Goal: Contribute content: Add original content to the website for others to see

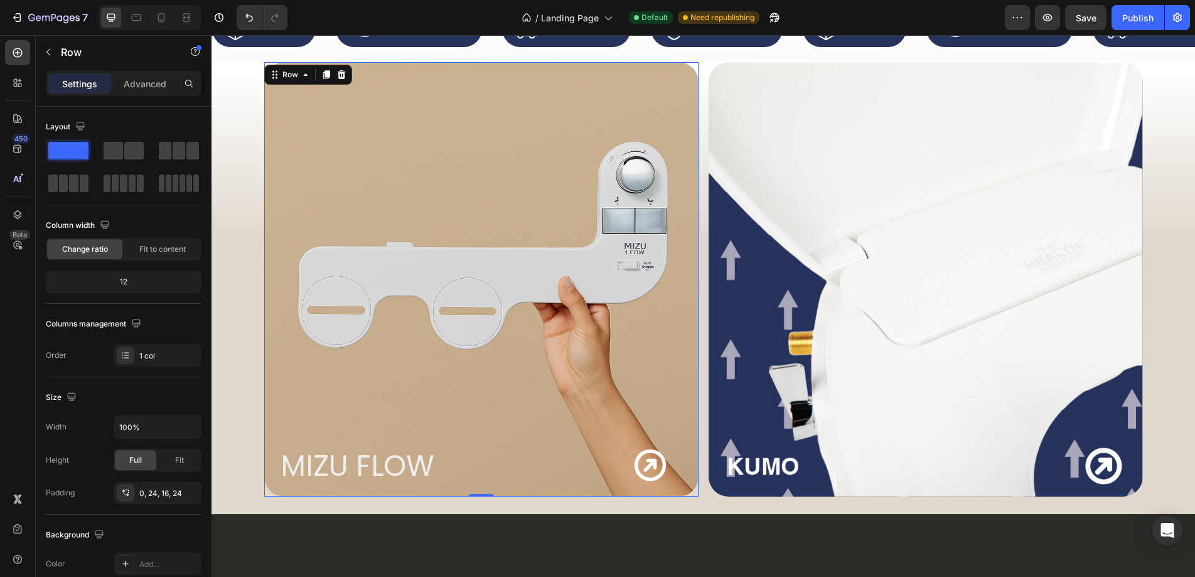
scroll to position [331, 0]
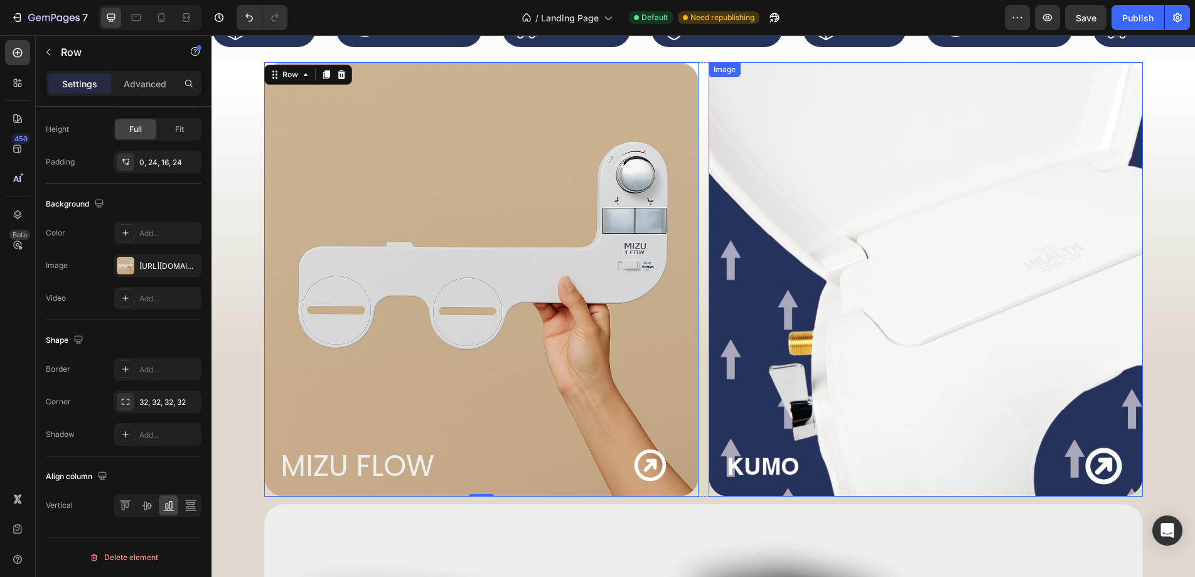
click at [868, 181] on img at bounding box center [926, 279] width 434 height 434
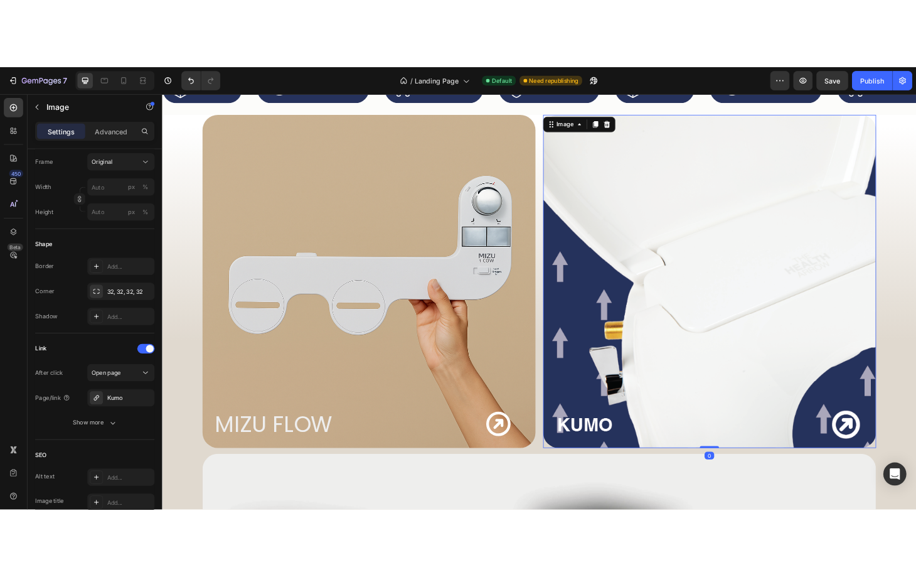
scroll to position [0, 0]
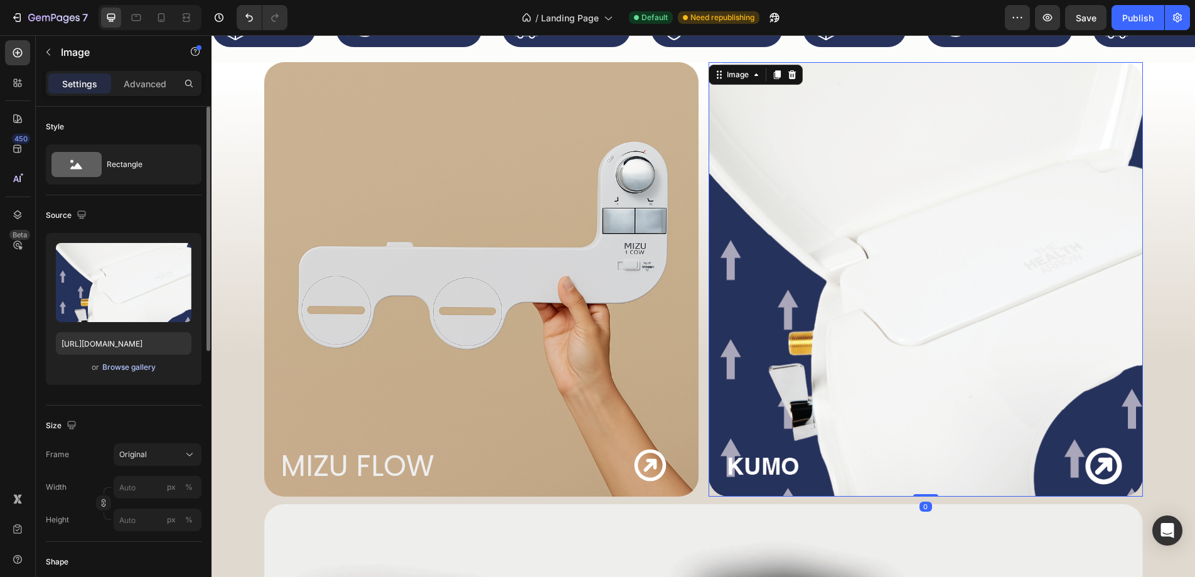
click at [111, 364] on div "Browse gallery" at bounding box center [128, 367] width 53 height 11
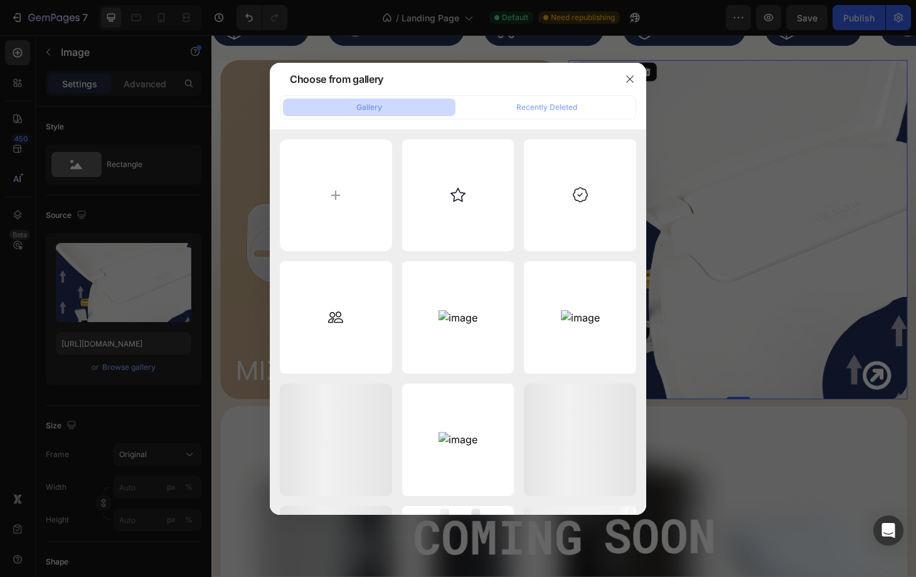
type input "C:\fakepath\KUMO_BIDET_TOILET_SEAT_HERO.webp"
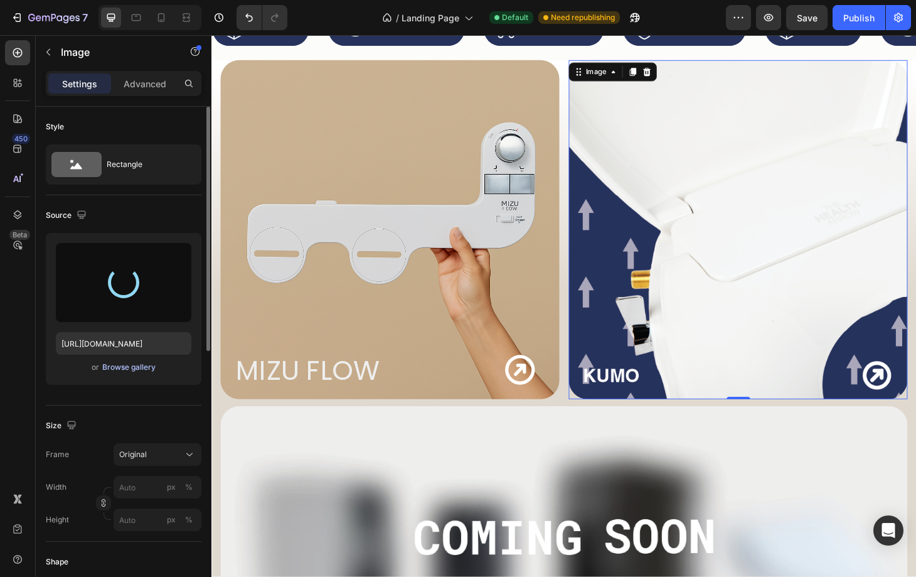
type input "[URL][DOMAIN_NAME]"
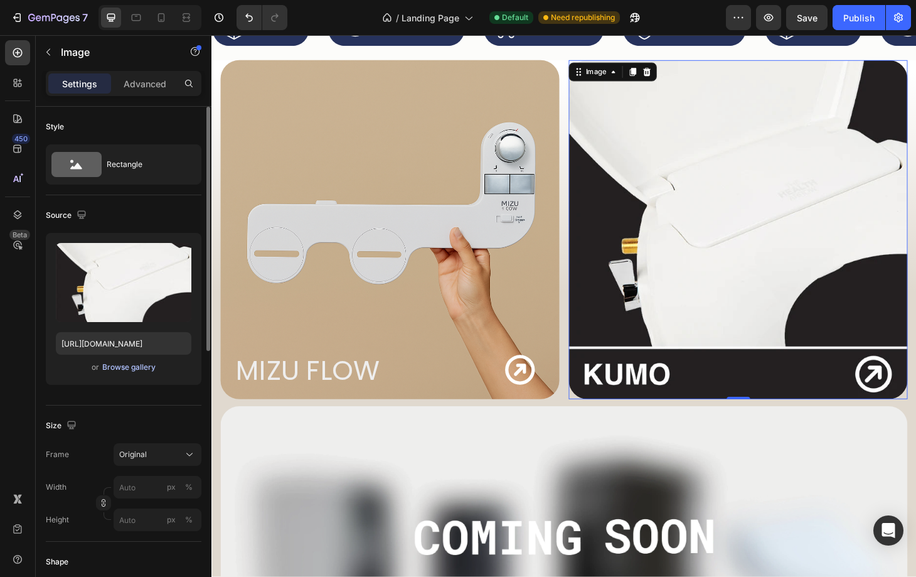
click at [136, 372] on div "Browse gallery" at bounding box center [128, 367] width 53 height 11
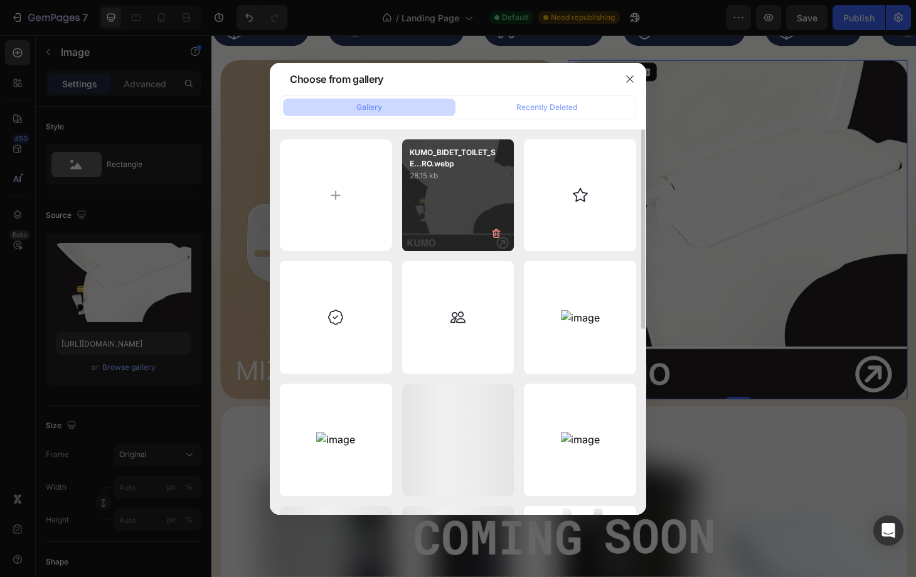
click at [478, 187] on div "KUMO_BIDET_TOILET_SE...RO.webp 28.15 kb" at bounding box center [458, 195] width 112 height 112
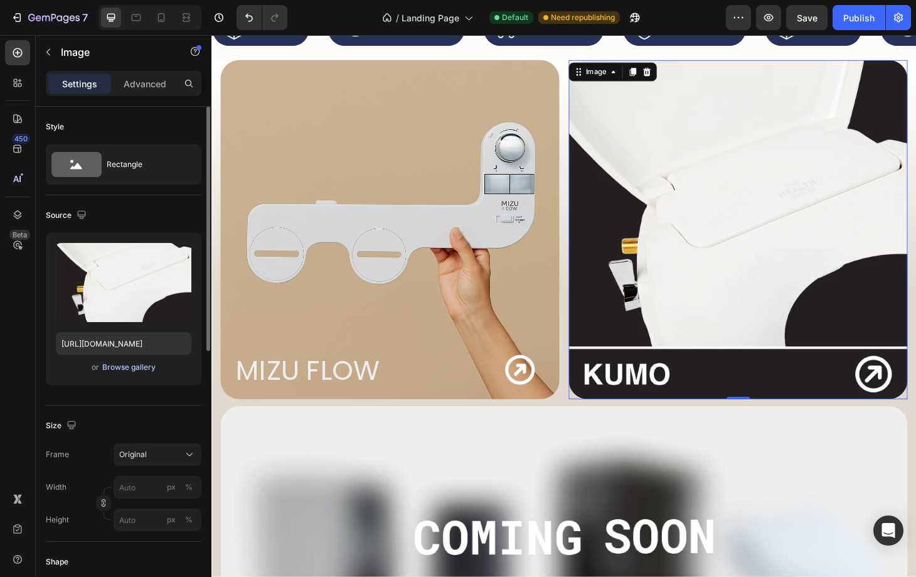
click at [127, 367] on div "Browse gallery" at bounding box center [128, 367] width 53 height 11
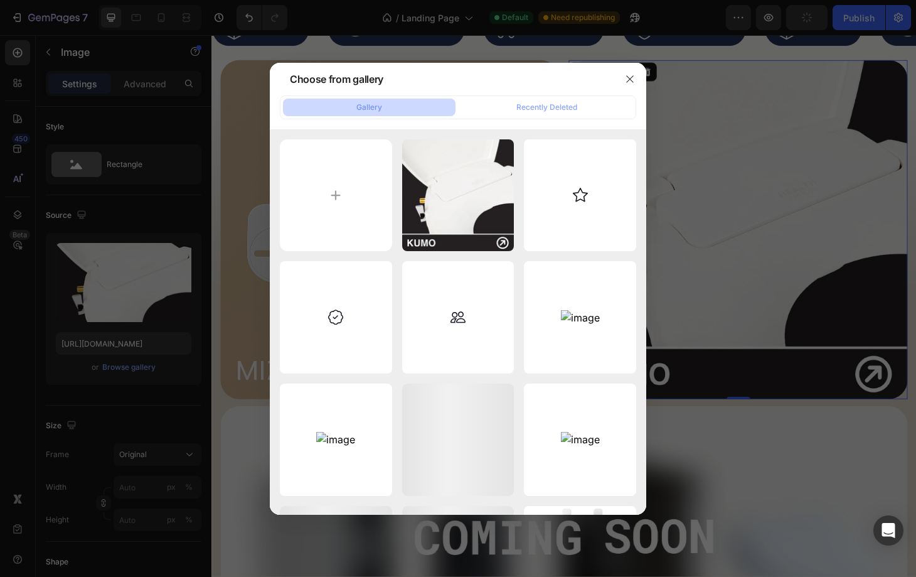
click at [714, 124] on div at bounding box center [458, 288] width 916 height 577
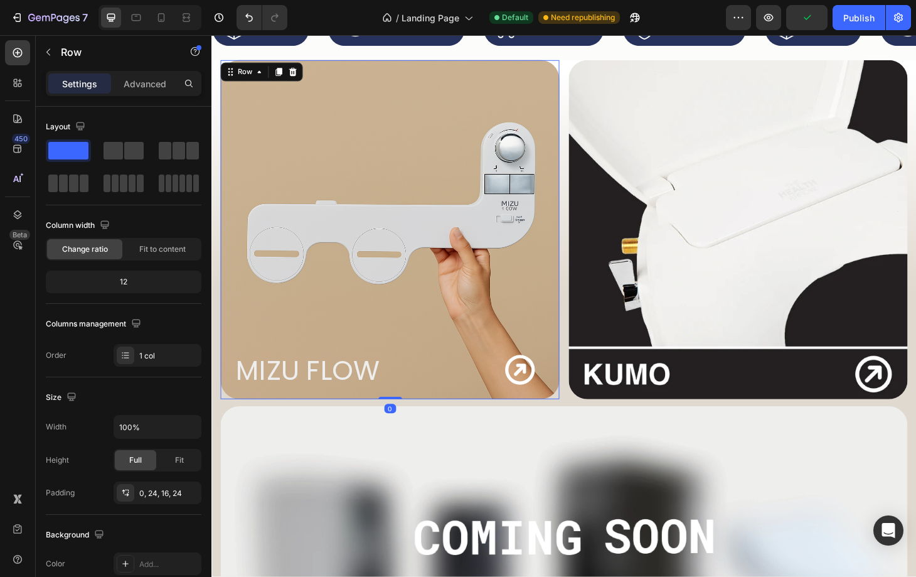
click at [456, 234] on div "MIZU FLOW Heading Icon Row" at bounding box center [402, 238] width 332 height 352
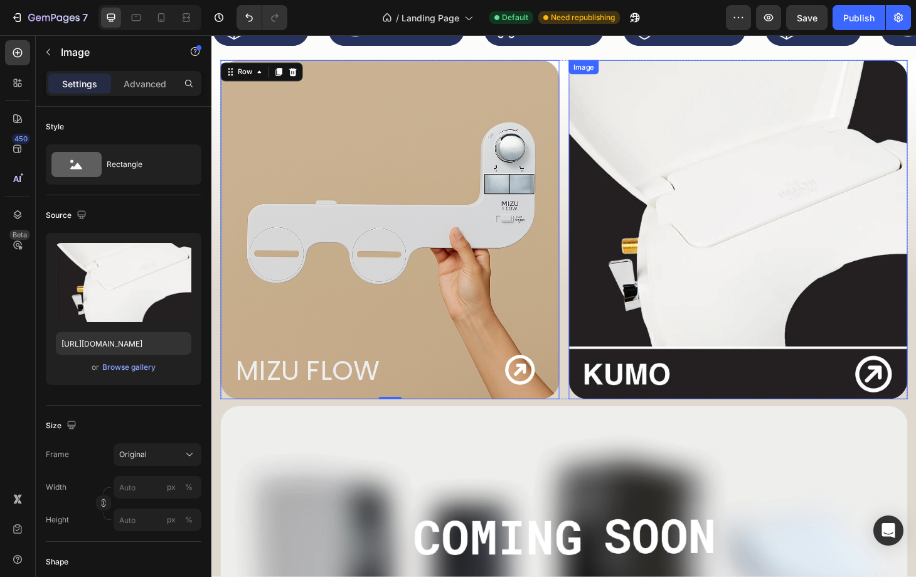
click at [722, 183] on img at bounding box center [774, 243] width 362 height 362
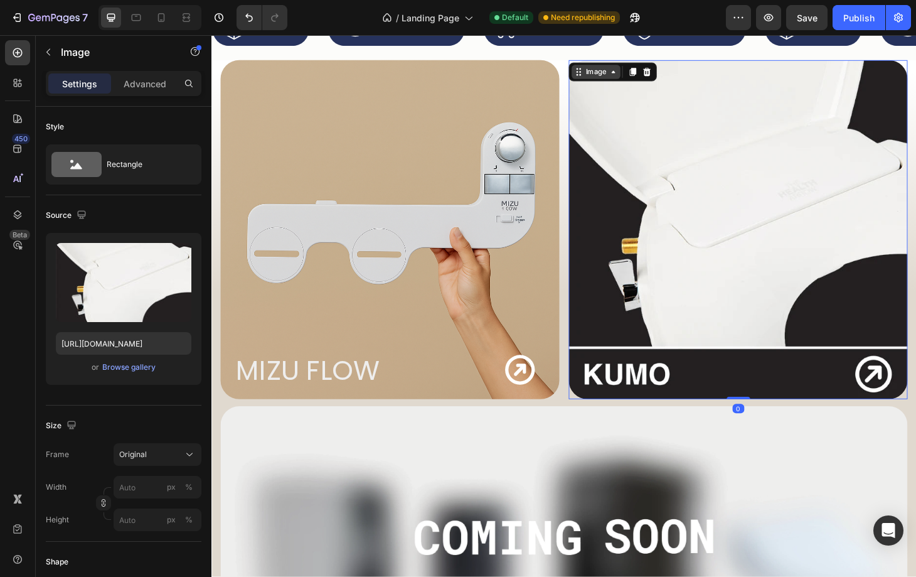
click at [633, 67] on div "Image" at bounding box center [622, 74] width 52 height 15
click at [616, 78] on div "Image" at bounding box center [622, 74] width 27 height 11
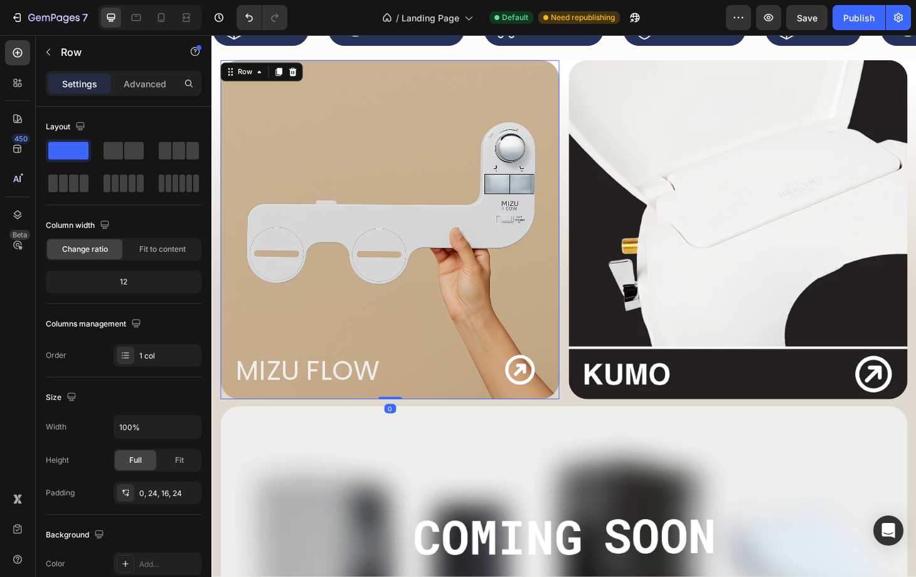
click at [507, 135] on div "MIZU FLOW Heading Icon Row" at bounding box center [402, 238] width 332 height 352
click at [298, 70] on icon at bounding box center [298, 75] width 10 height 10
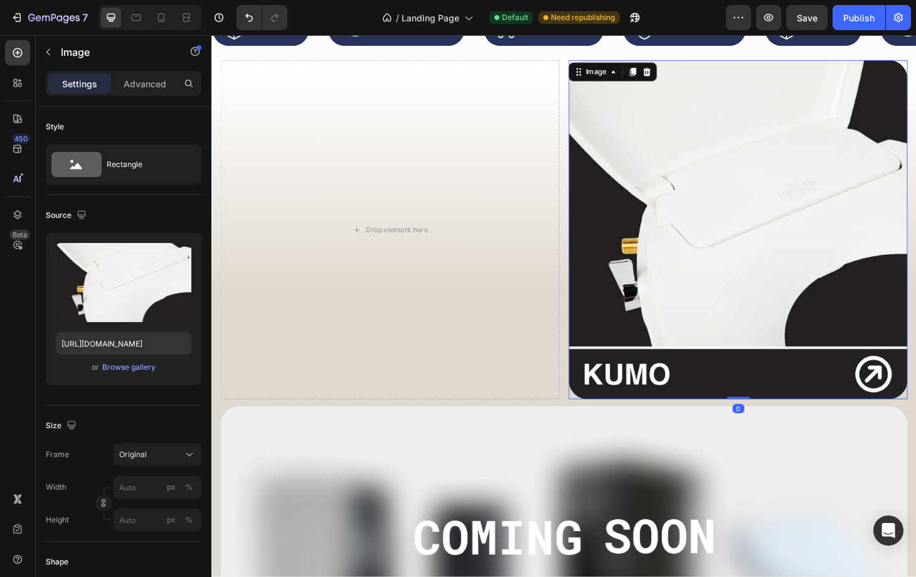
click at [685, 114] on img at bounding box center [774, 243] width 362 height 362
click at [658, 75] on icon at bounding box center [661, 74] width 7 height 9
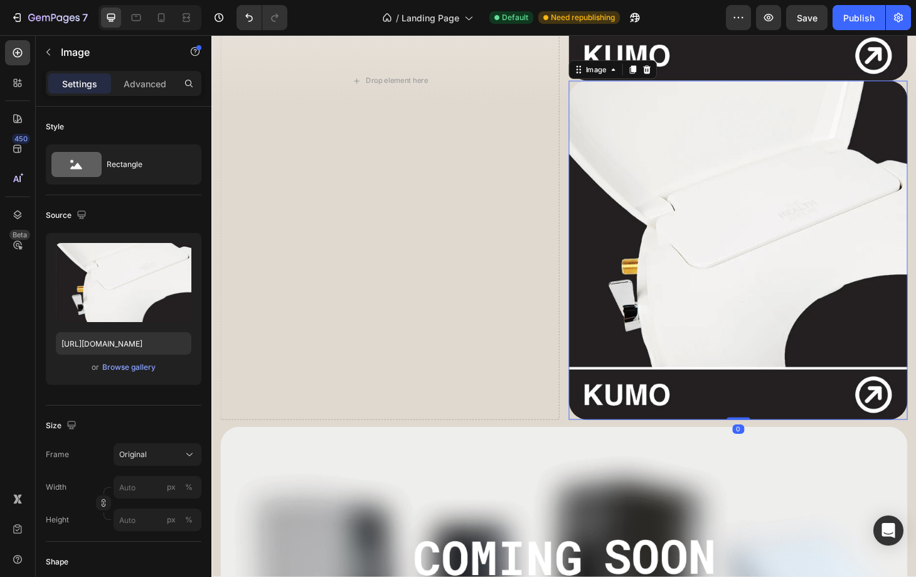
scroll to position [822, 0]
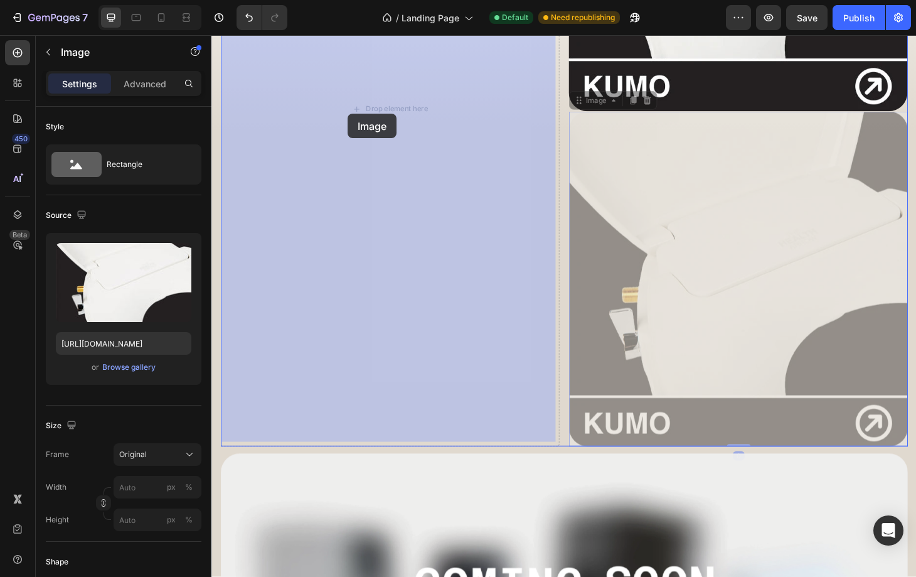
drag, startPoint x: 620, startPoint y: 100, endPoint x: 359, endPoint y: 121, distance: 262.0
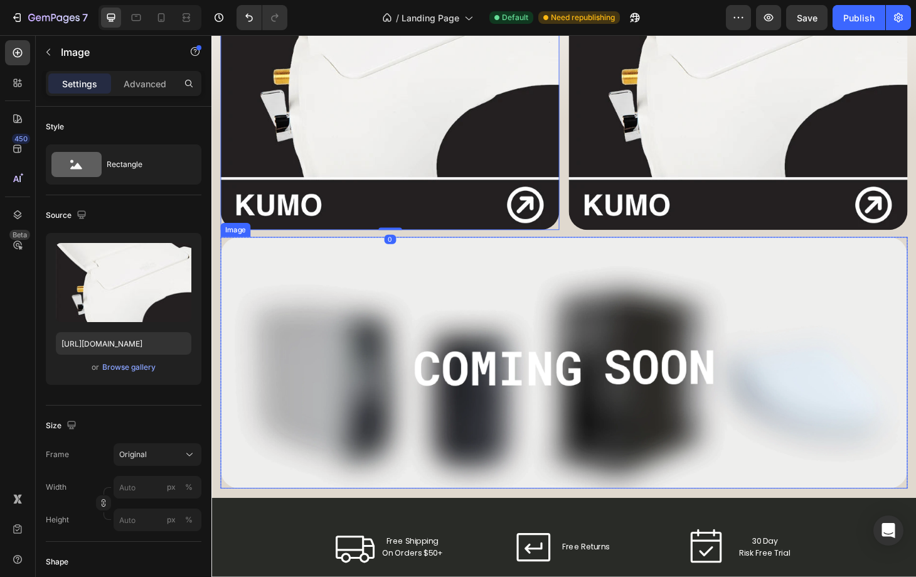
scroll to position [532, 0]
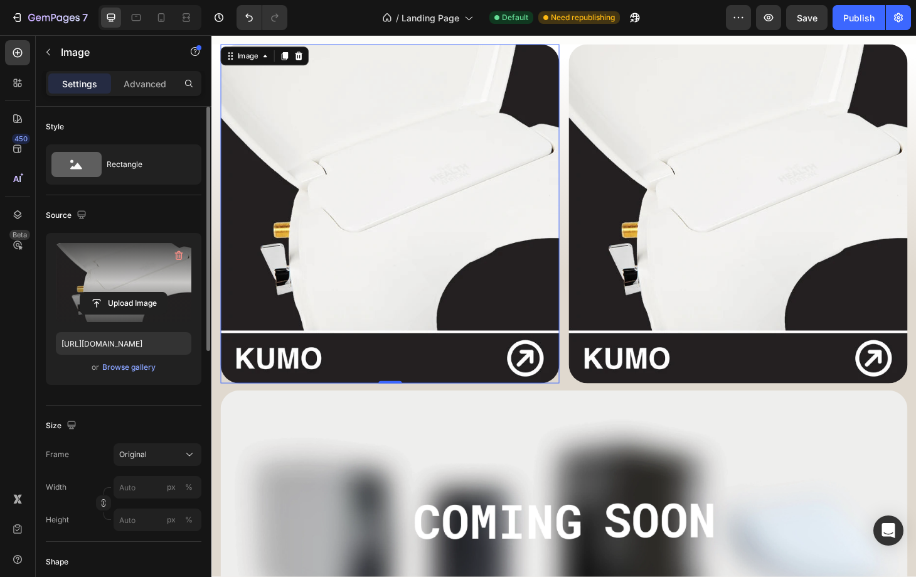
click at [151, 279] on label at bounding box center [124, 282] width 136 height 79
click at [151, 293] on input "file" at bounding box center [123, 303] width 87 height 21
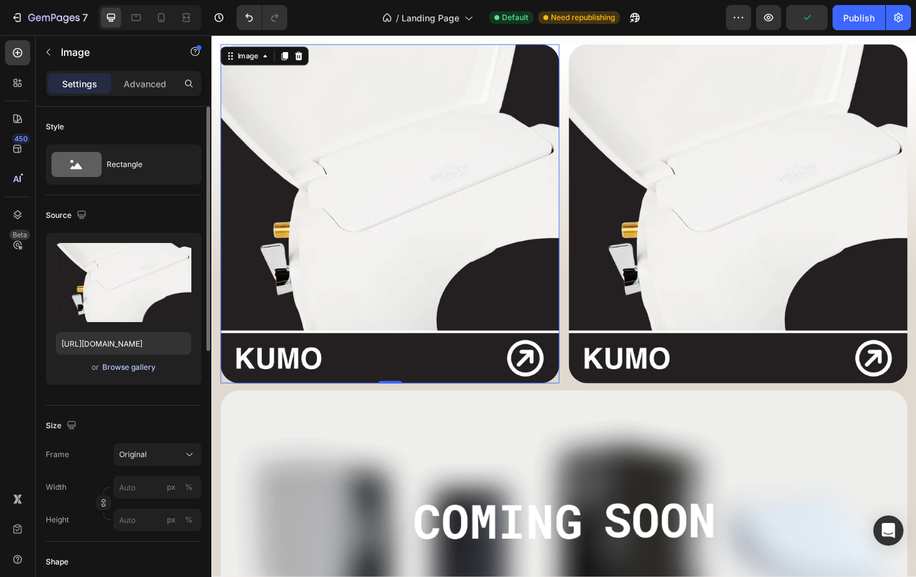
click at [109, 363] on div "Browse gallery" at bounding box center [128, 367] width 53 height 11
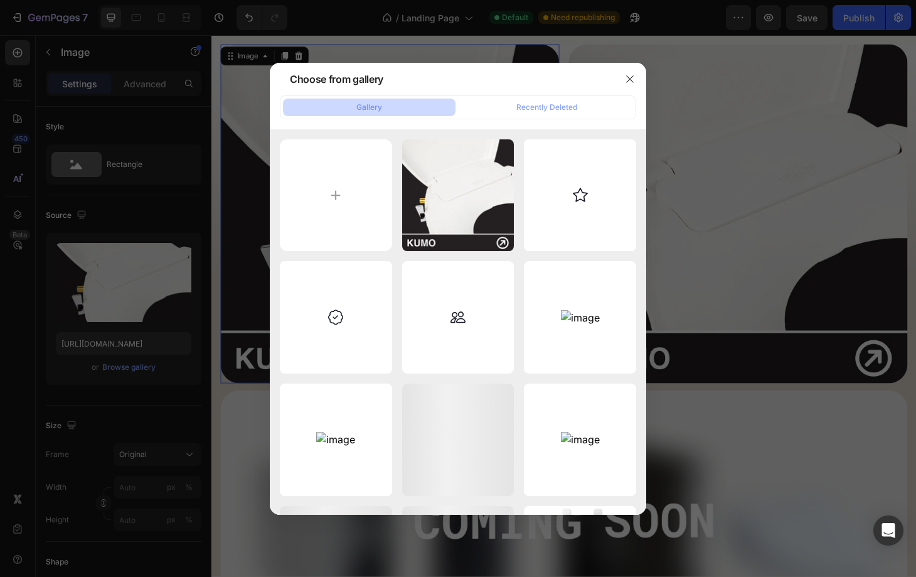
type input "C:\fakepath\MIZU-FLOW-BIDET-ATTACHMENT.webp"
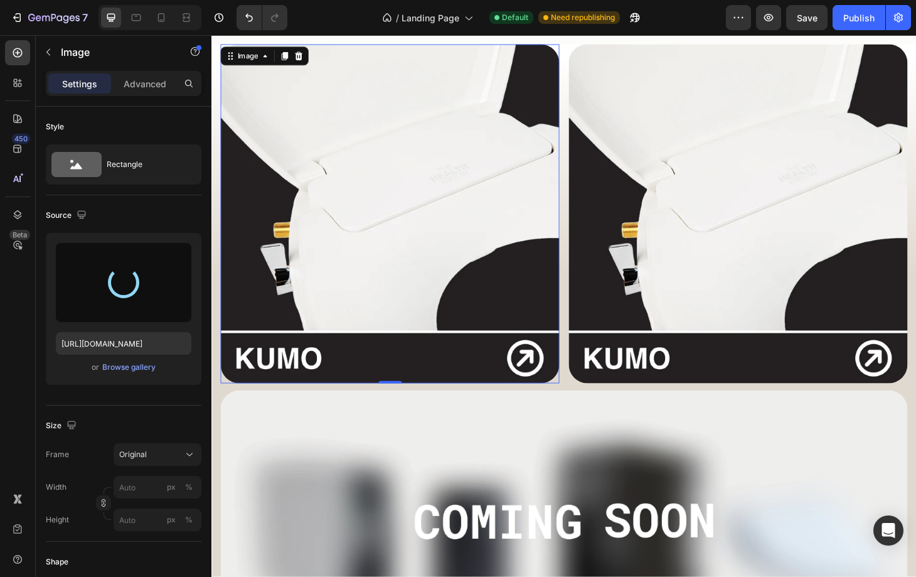
type input "[URL][DOMAIN_NAME]"
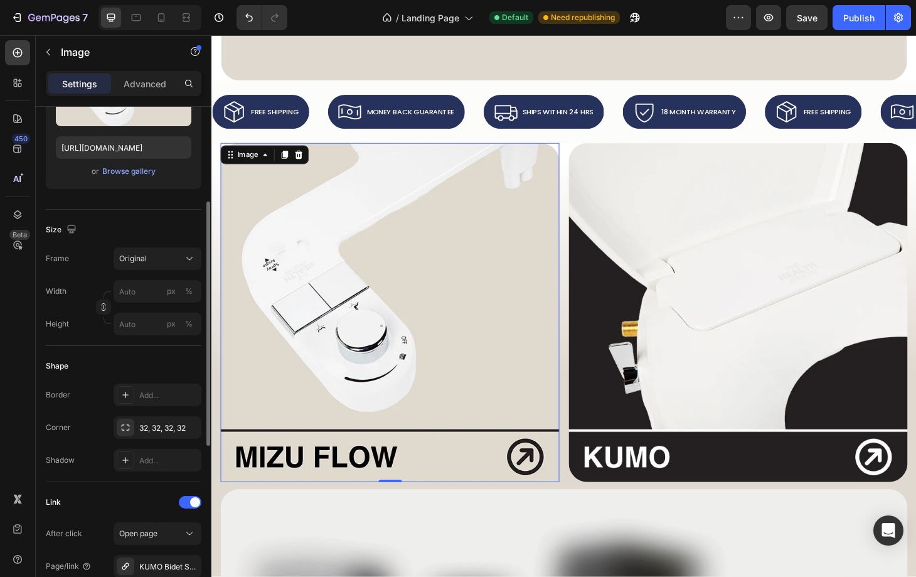
scroll to position [359, 0]
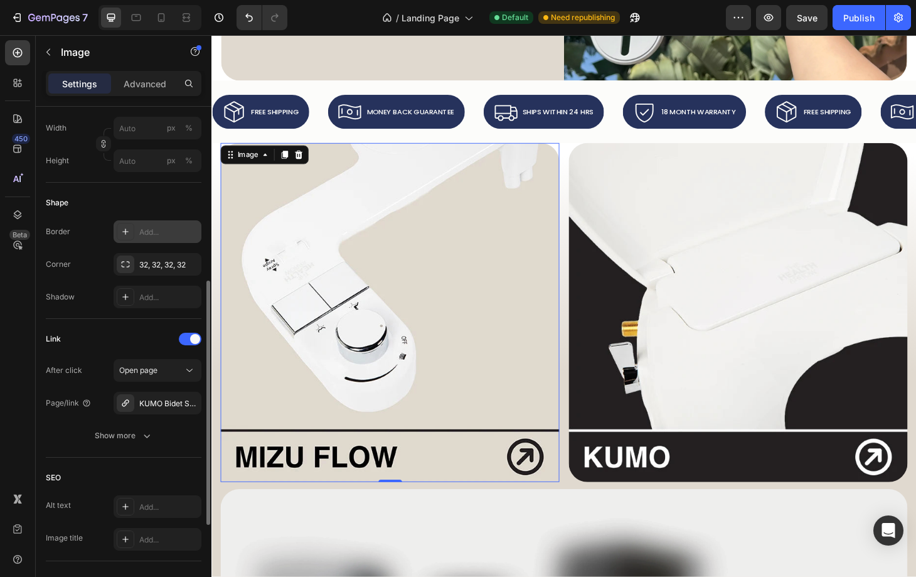
click at [129, 223] on div at bounding box center [126, 232] width 18 height 18
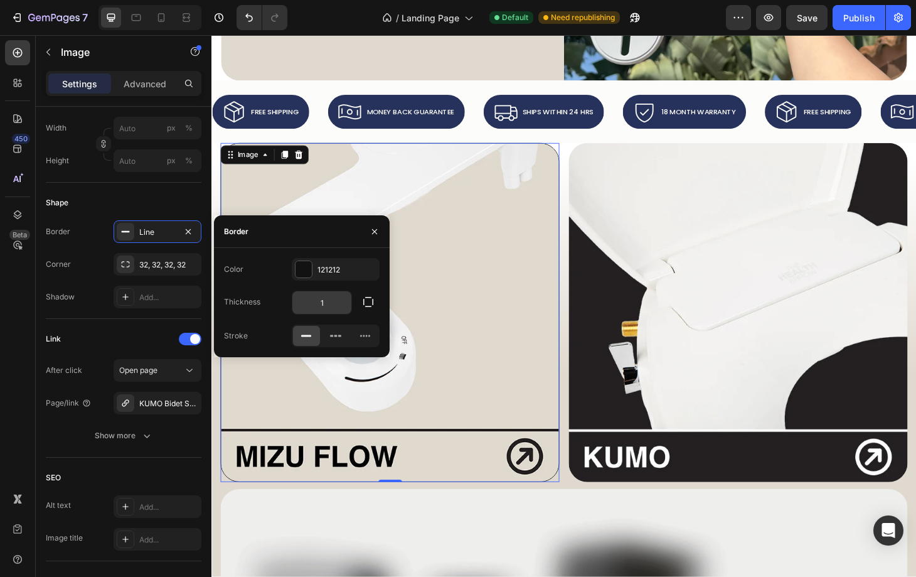
click at [325, 299] on input "1" at bounding box center [322, 302] width 59 height 23
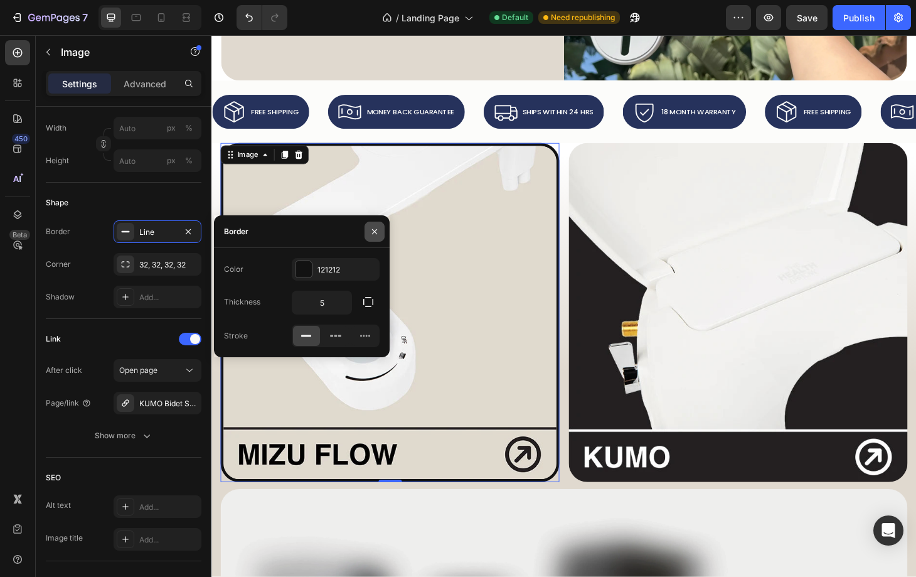
click at [375, 228] on icon "button" at bounding box center [375, 232] width 10 height 10
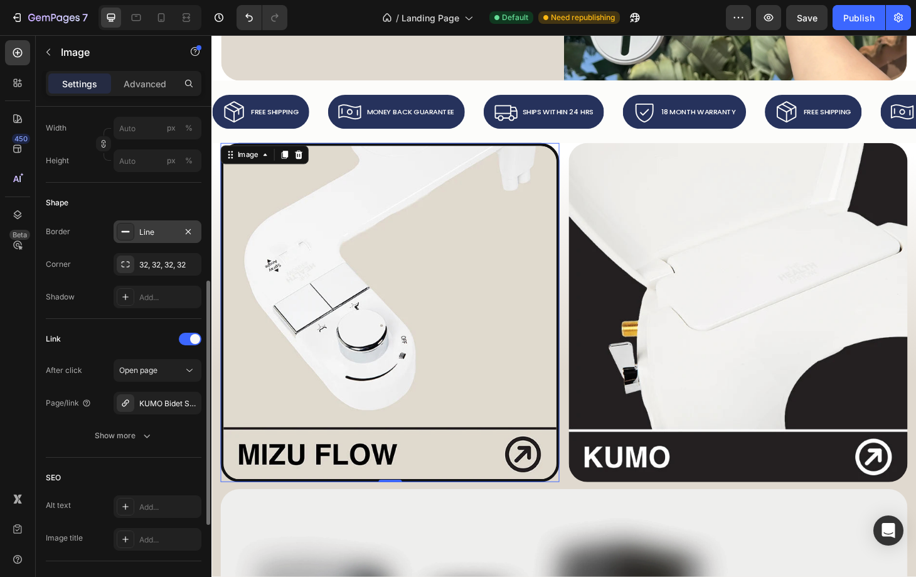
click at [142, 234] on div "Line" at bounding box center [157, 232] width 36 height 11
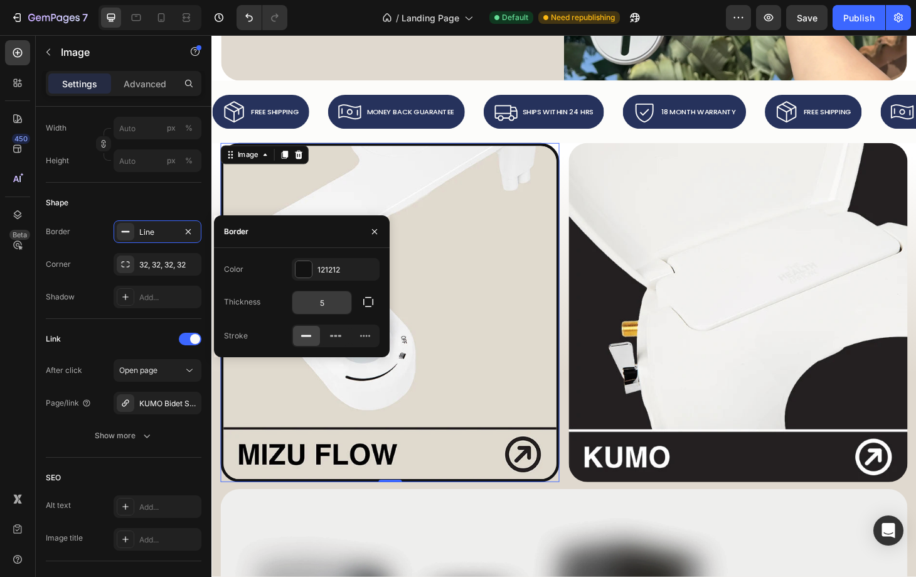
click at [328, 300] on input "5" at bounding box center [322, 302] width 59 height 23
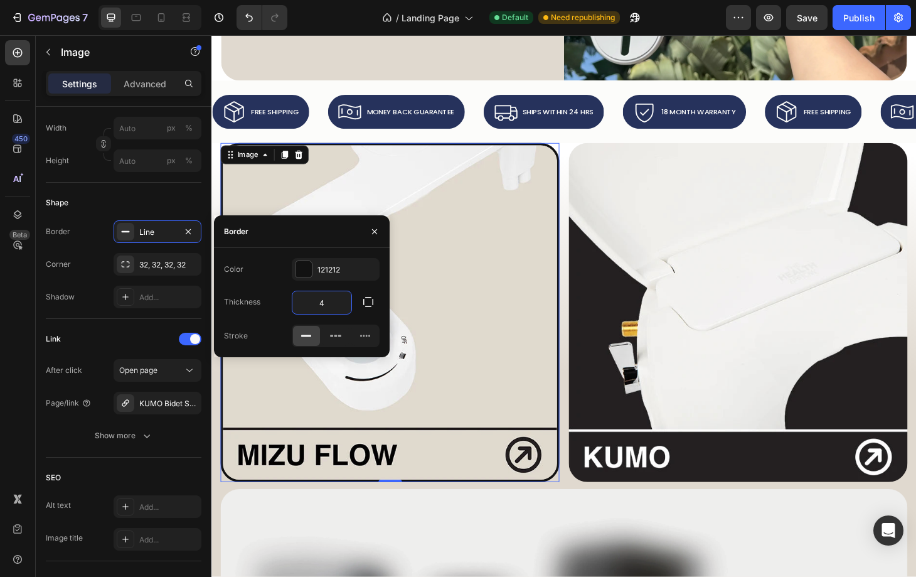
type input "4"
click at [230, 297] on div "Thickness" at bounding box center [242, 301] width 36 height 11
click at [373, 228] on icon "button" at bounding box center [375, 232] width 10 height 10
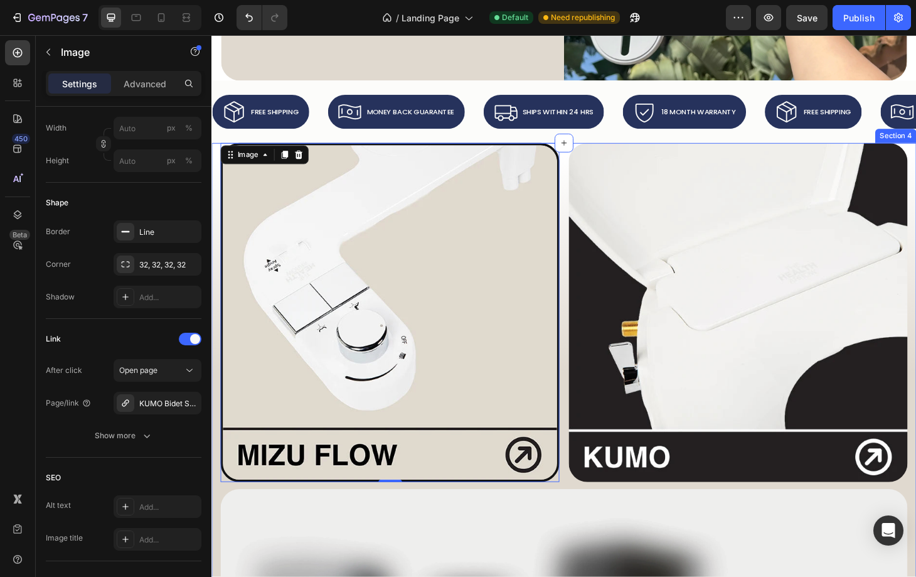
scroll to position [260, 0]
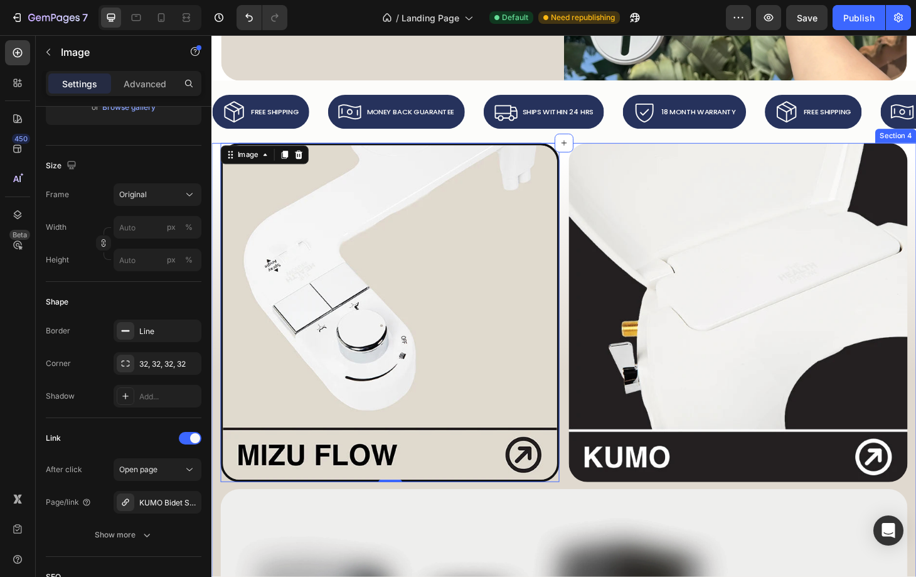
click at [215, 497] on div "Image 0 Image Row Image Row Row Section 4" at bounding box center [588, 475] width 753 height 648
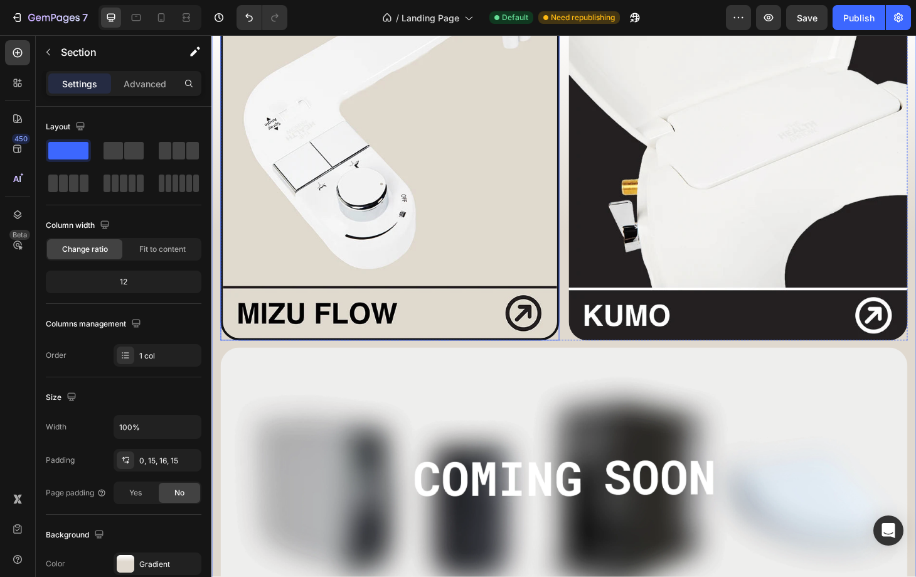
scroll to position [293, 0]
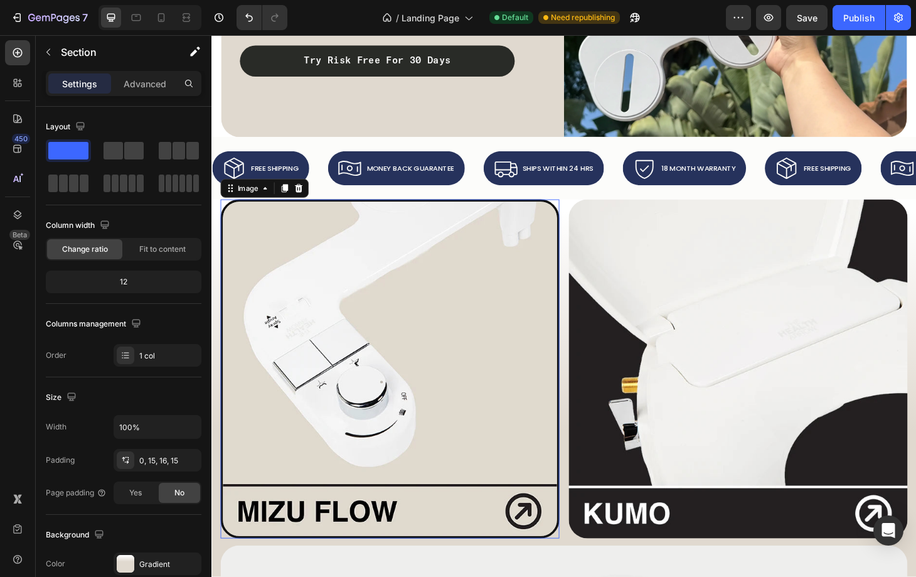
click at [505, 252] on img at bounding box center [402, 392] width 362 height 362
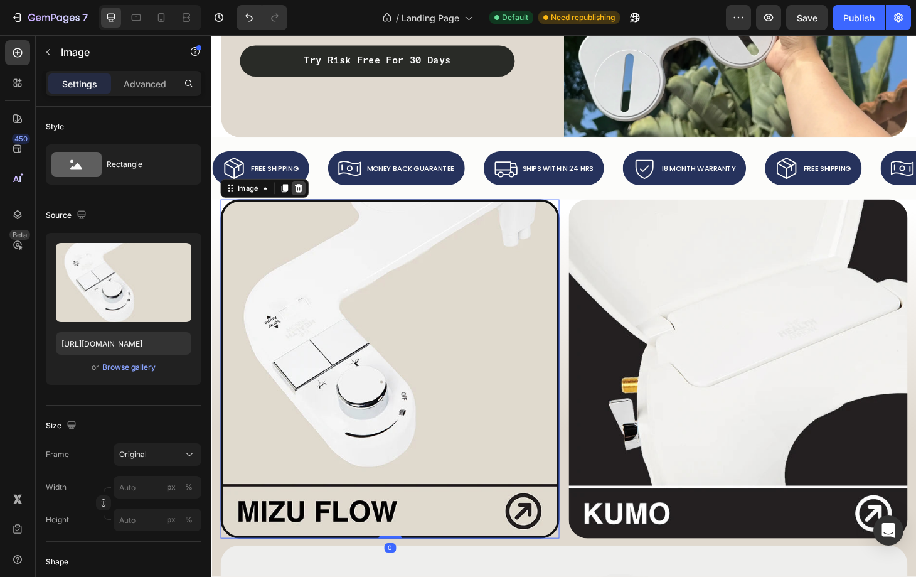
click at [303, 194] on icon at bounding box center [304, 199] width 10 height 10
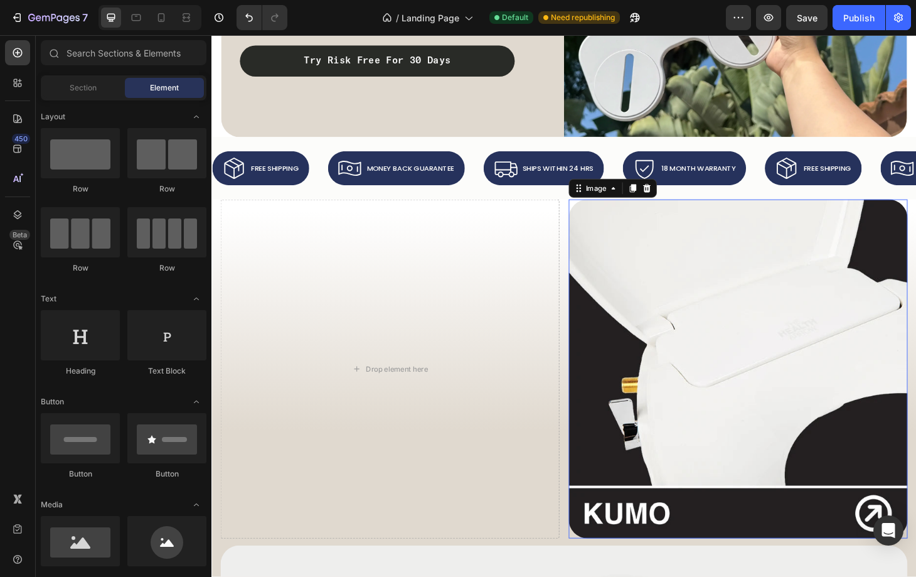
click at [761, 341] on img at bounding box center [774, 392] width 362 height 362
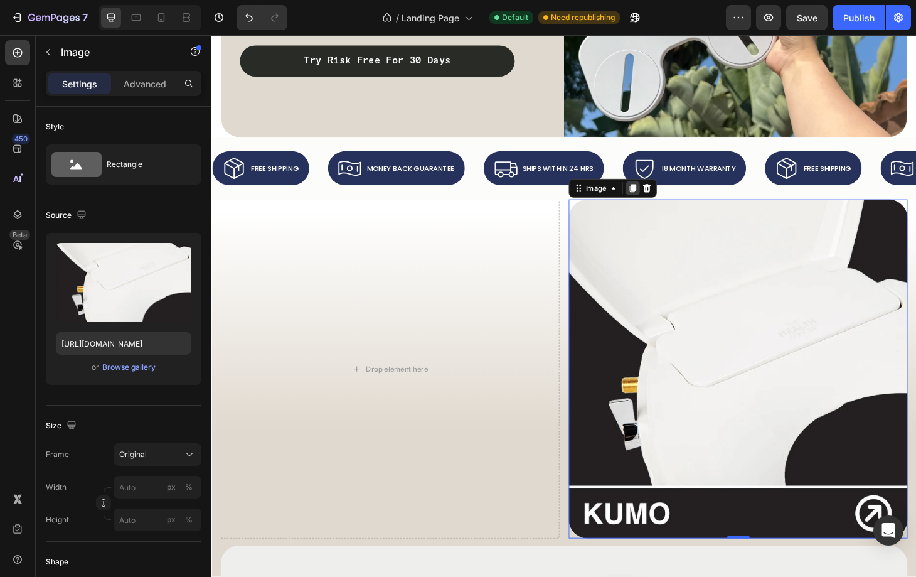
click at [660, 196] on icon at bounding box center [661, 199] width 7 height 9
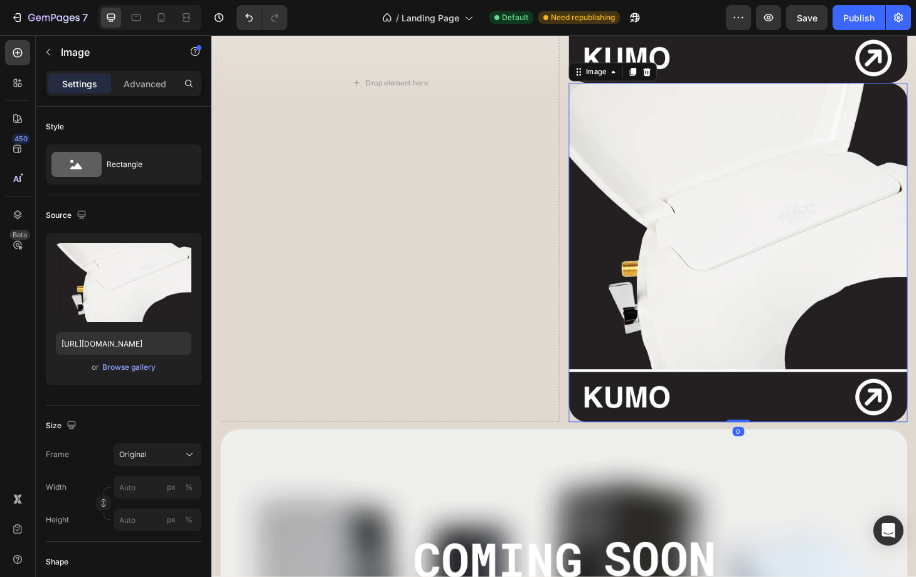
scroll to position [778, 0]
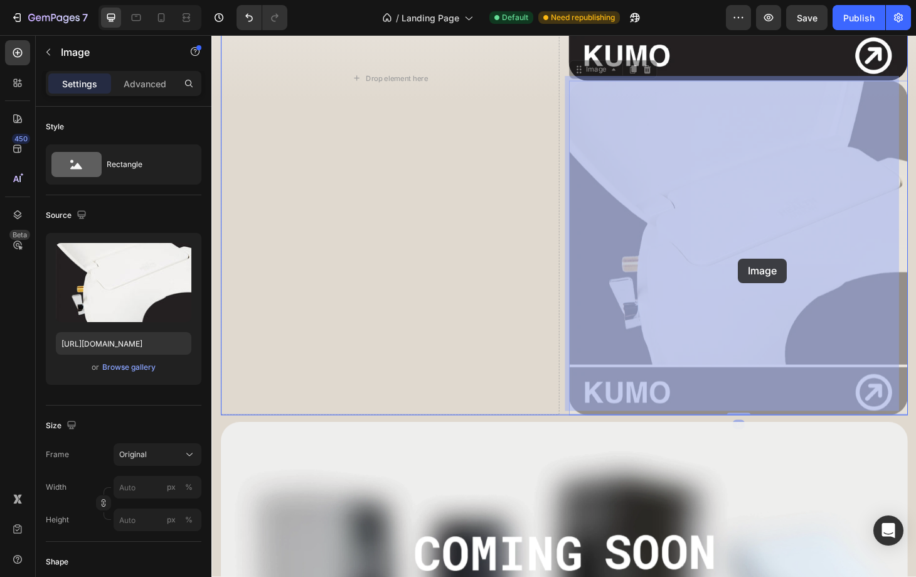
drag, startPoint x: 738, startPoint y: 311, endPoint x: 773, endPoint y: 274, distance: 50.6
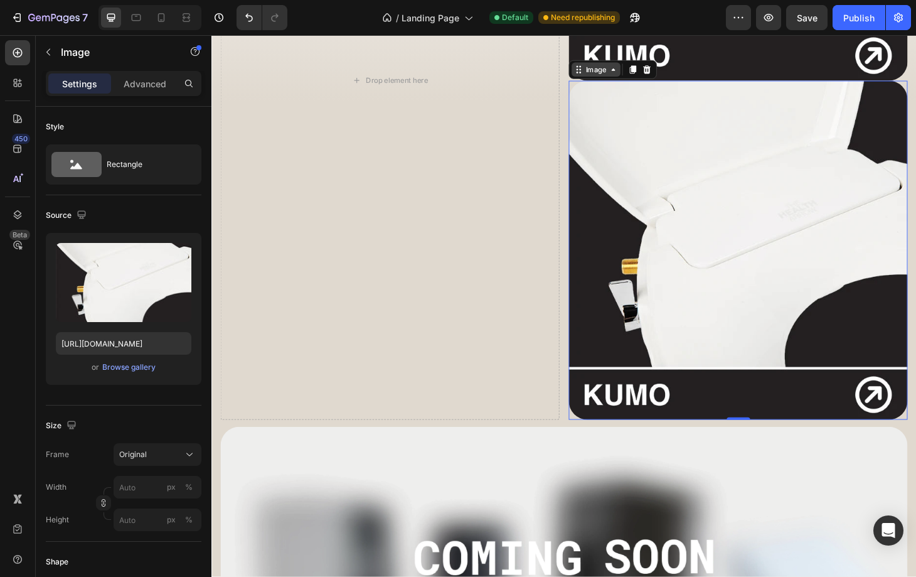
click at [610, 69] on div "Image" at bounding box center [622, 72] width 27 height 11
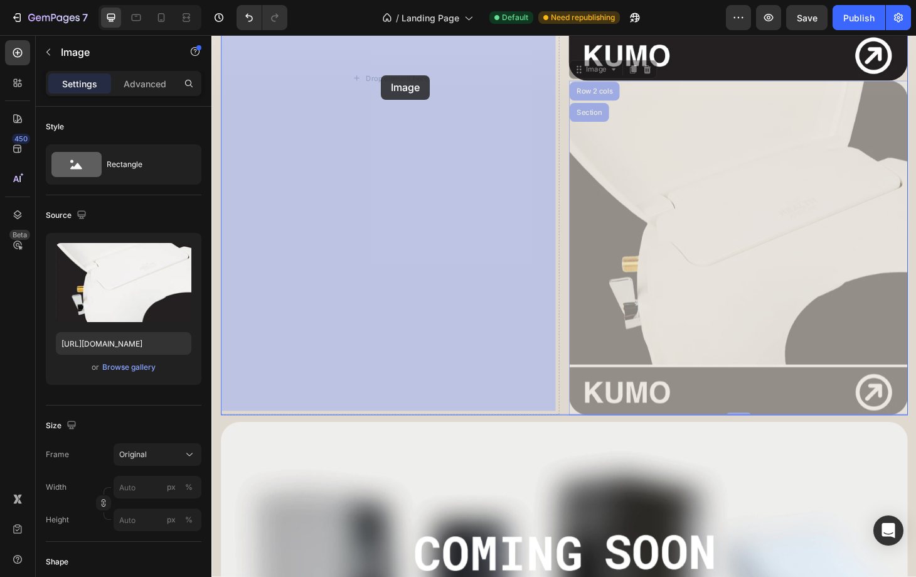
drag, startPoint x: 610, startPoint y: 69, endPoint x: 371, endPoint y: 76, distance: 239.3
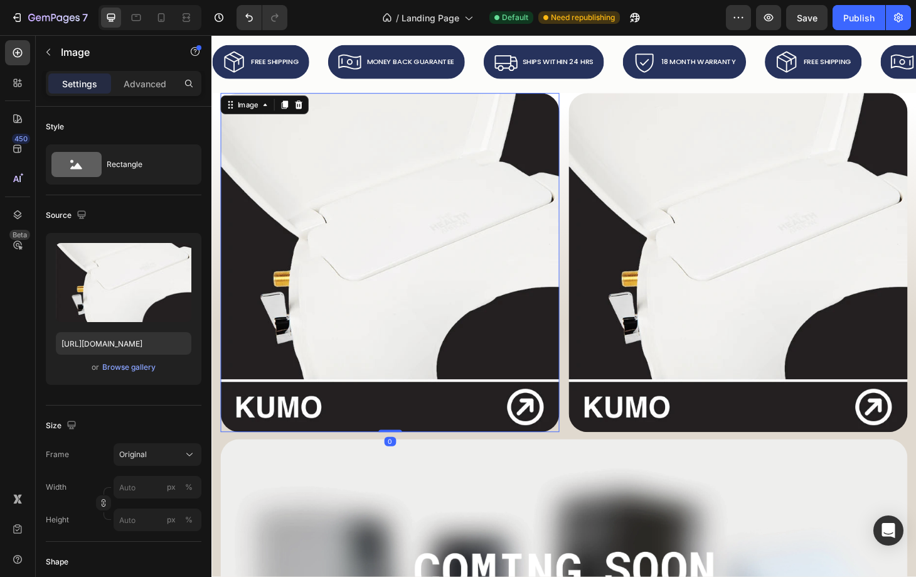
scroll to position [386, 0]
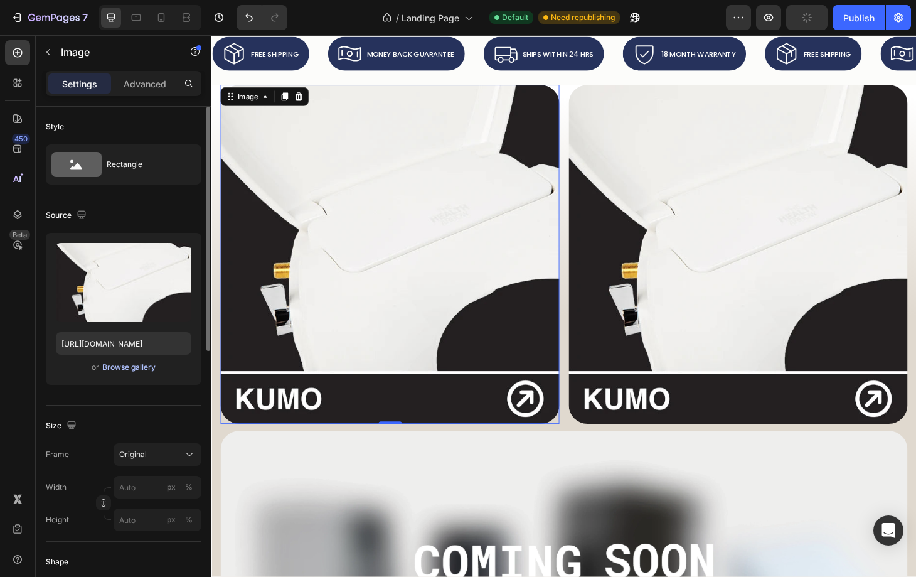
click at [143, 368] on div "Browse gallery" at bounding box center [128, 367] width 53 height 11
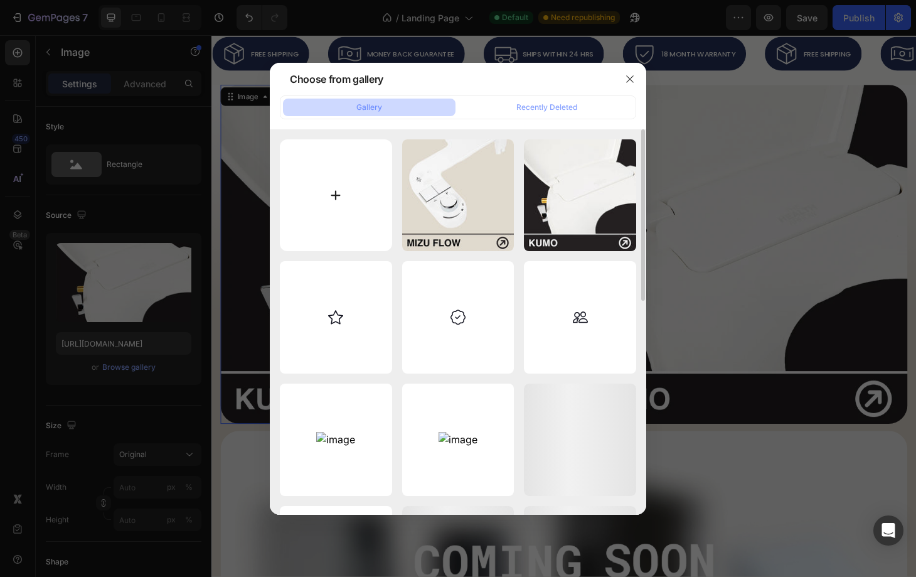
type input "C:\fakepath\MIZU-FLOW-BIDET-ATTACHMENT-HERO.webp"
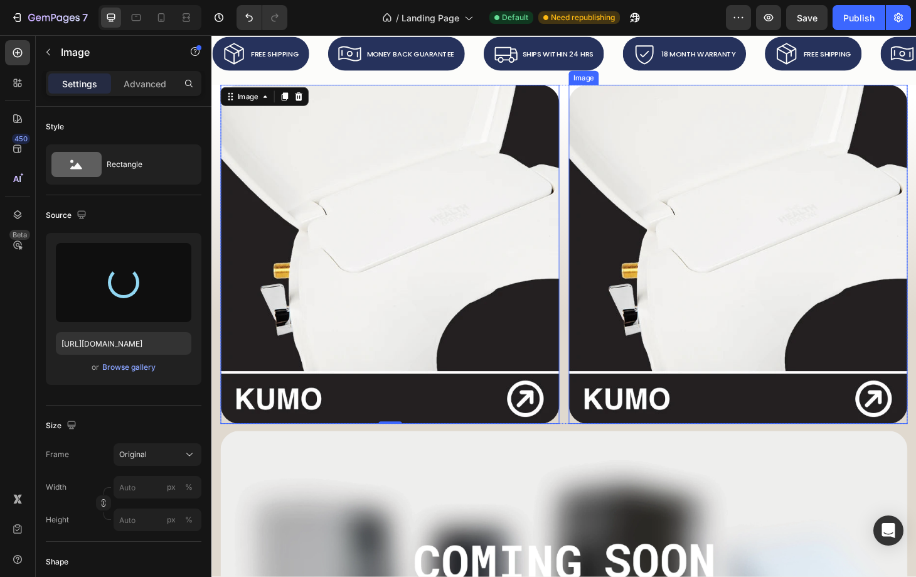
type input "[URL][DOMAIN_NAME]"
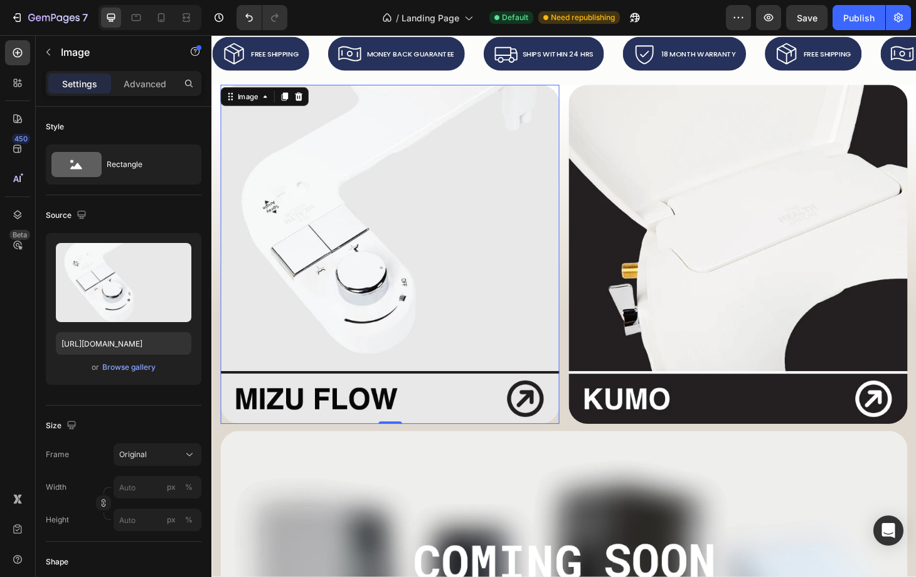
scroll to position [214, 0]
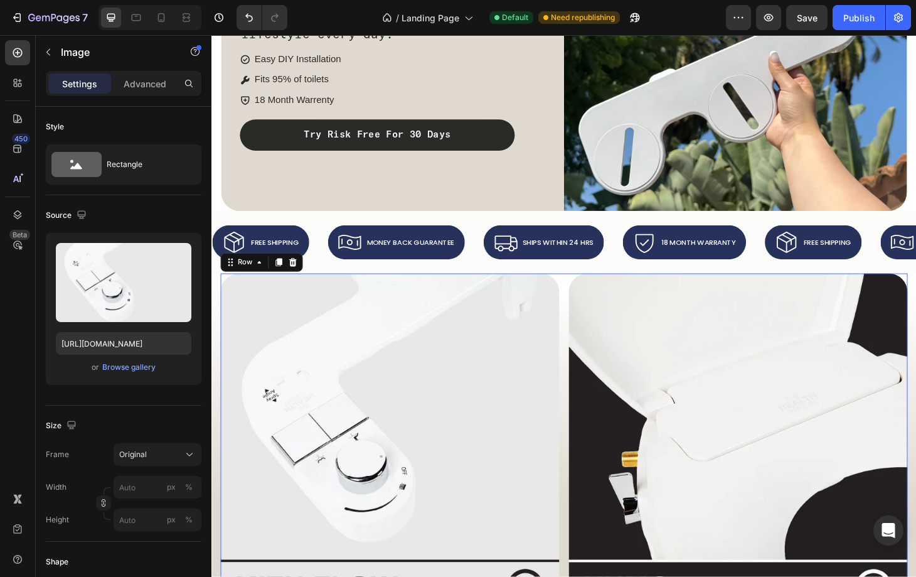
click at [584, 323] on div "Image Image Row 0" at bounding box center [588, 471] width 734 height 362
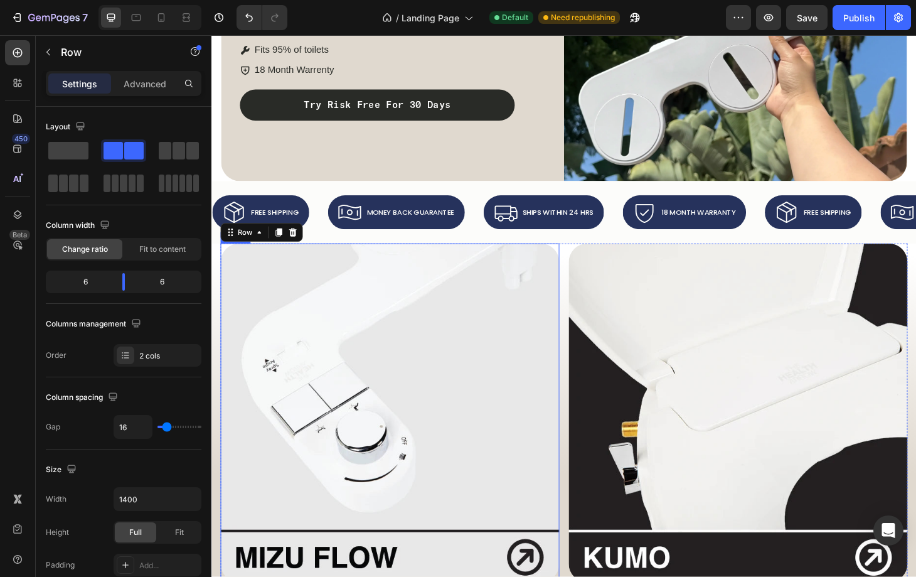
scroll to position [262, 0]
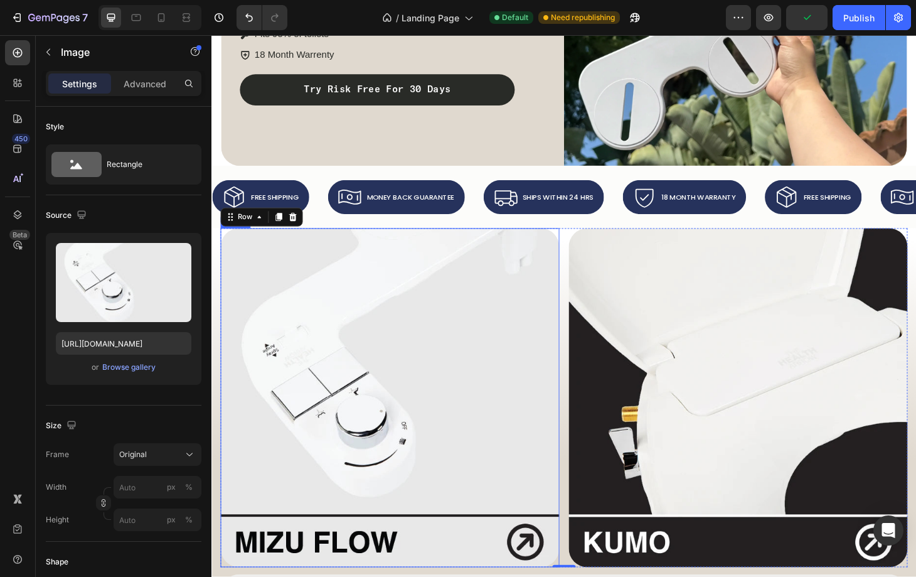
click at [318, 434] on img at bounding box center [402, 423] width 362 height 362
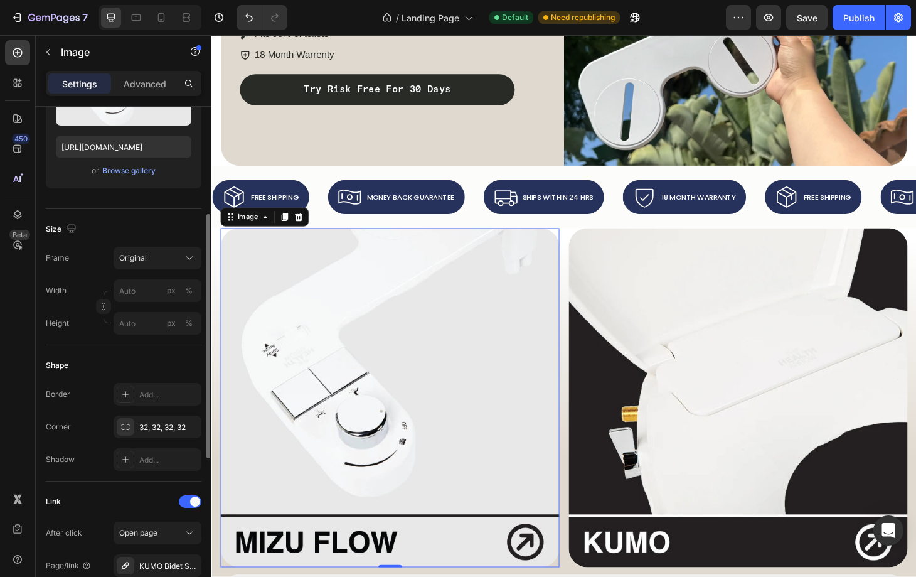
scroll to position [213, 0]
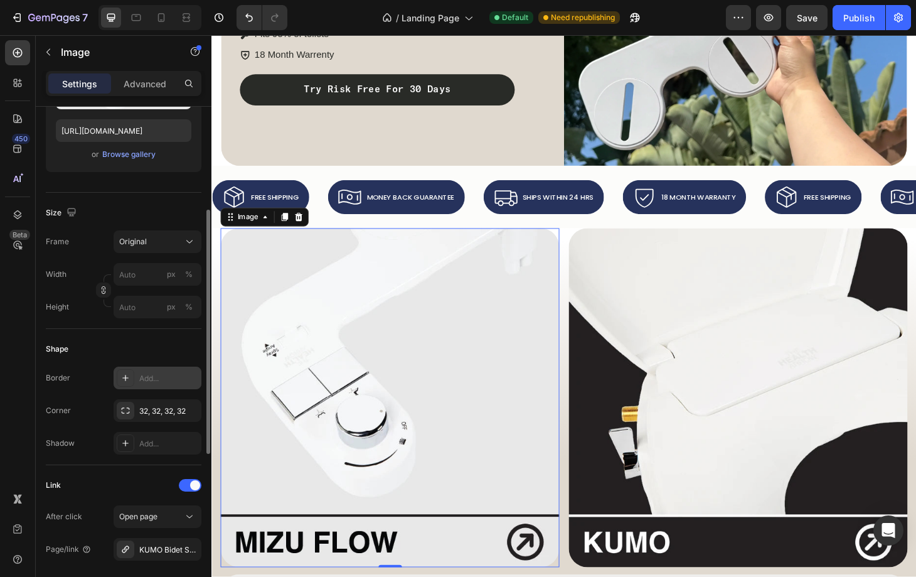
click at [145, 376] on div "Add..." at bounding box center [168, 378] width 59 height 11
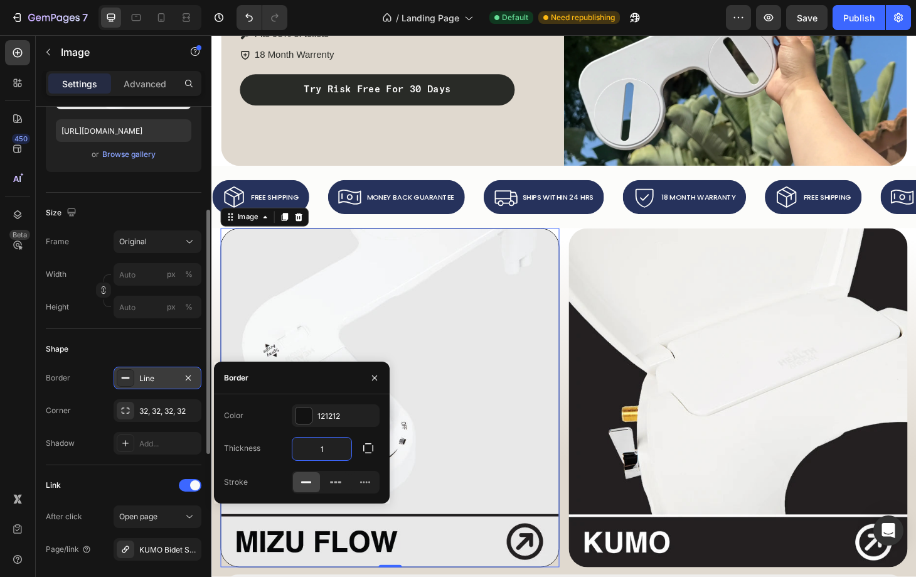
click at [322, 441] on input "1" at bounding box center [322, 449] width 59 height 23
type input "4"
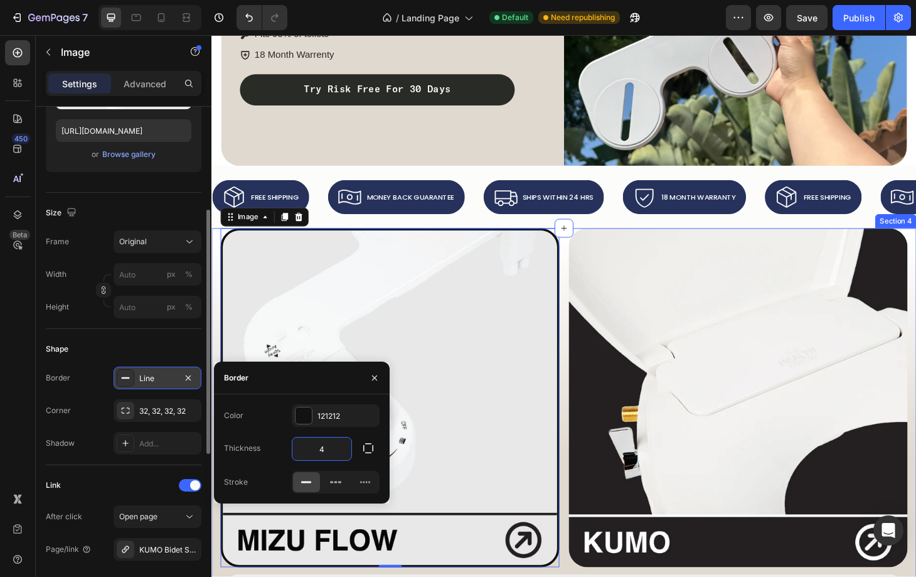
click at [214, 319] on div "Image 0 Image Row Image Row Row Section 4" at bounding box center [588, 566] width 753 height 648
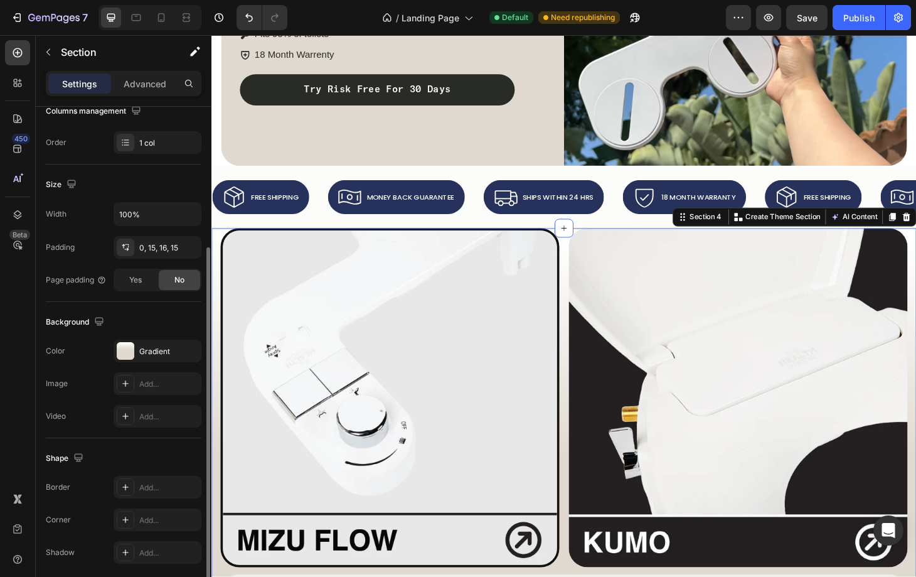
scroll to position [0, 0]
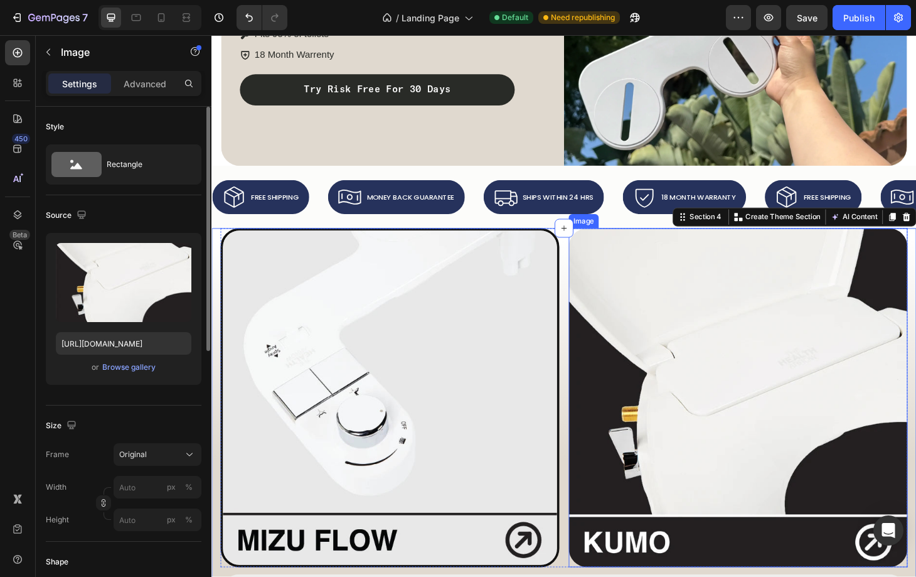
click at [753, 319] on img at bounding box center [774, 423] width 362 height 362
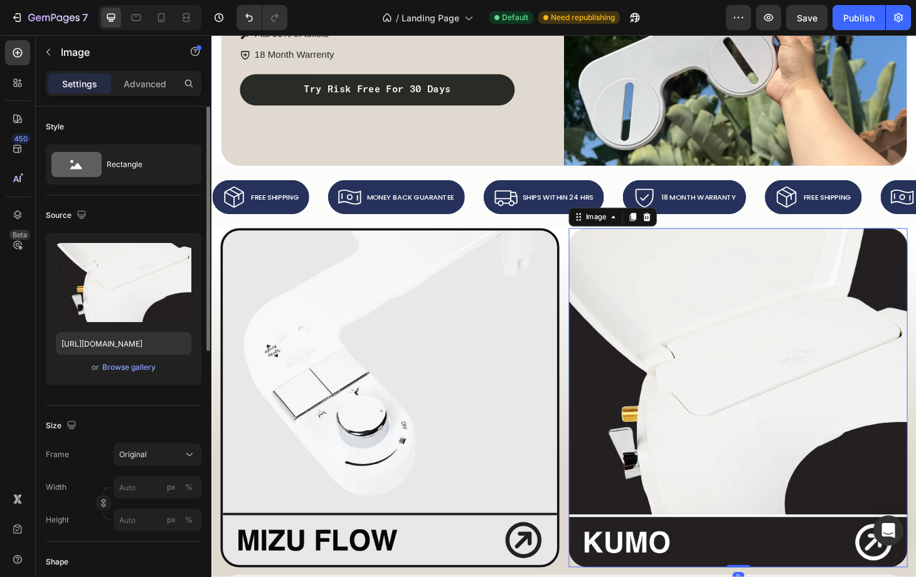
scroll to position [106, 0]
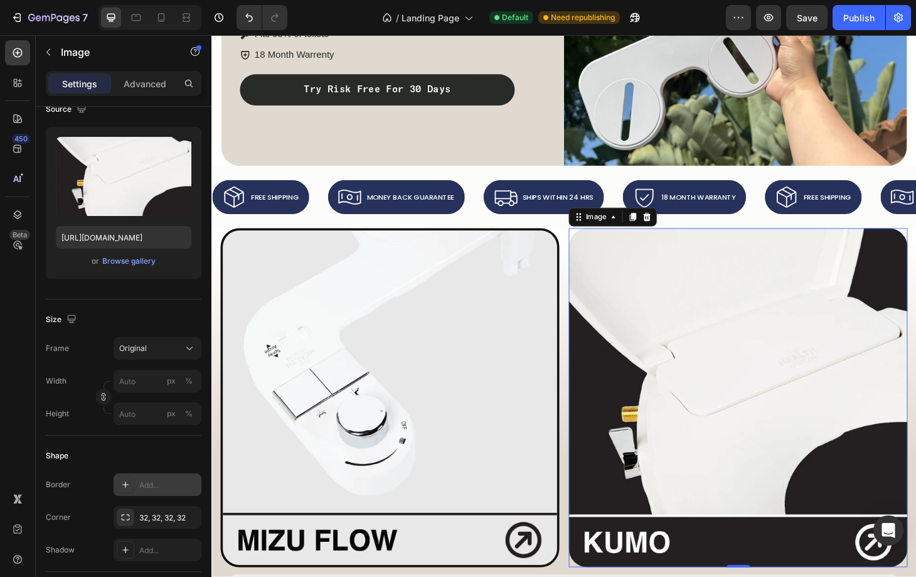
click at [146, 490] on div "Add..." at bounding box center [168, 485] width 59 height 11
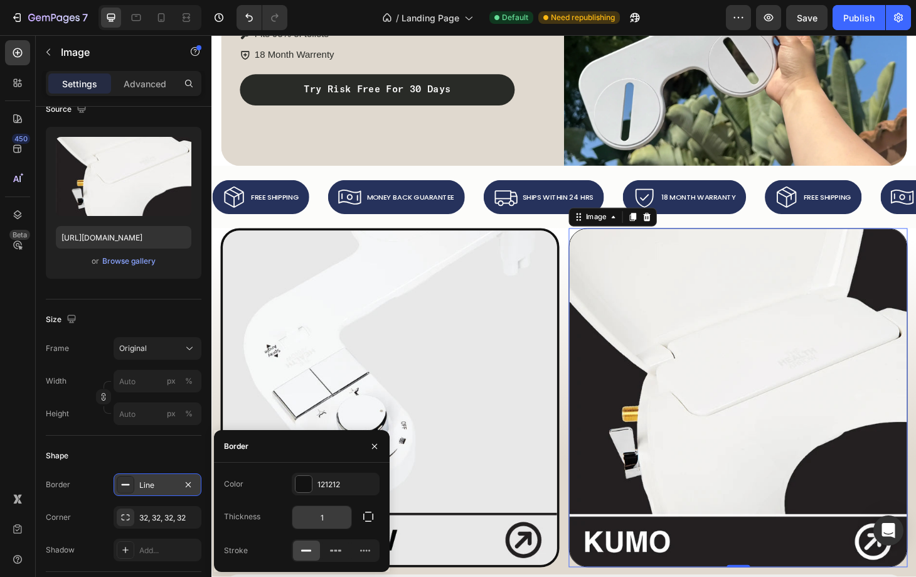
click at [324, 514] on input "1" at bounding box center [322, 517] width 59 height 23
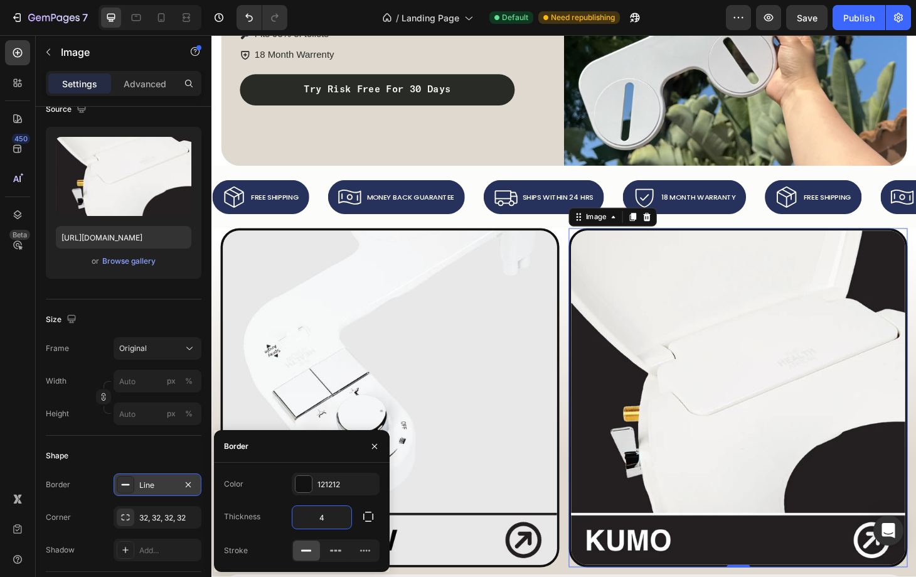
type input "4"
click at [244, 481] on div "Color 121212" at bounding box center [302, 484] width 156 height 23
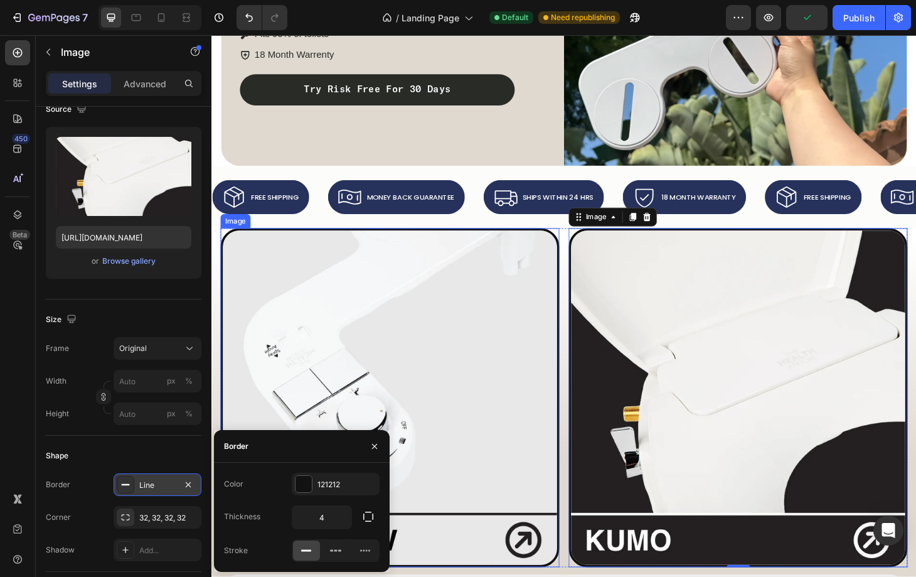
click at [510, 337] on img at bounding box center [402, 423] width 362 height 362
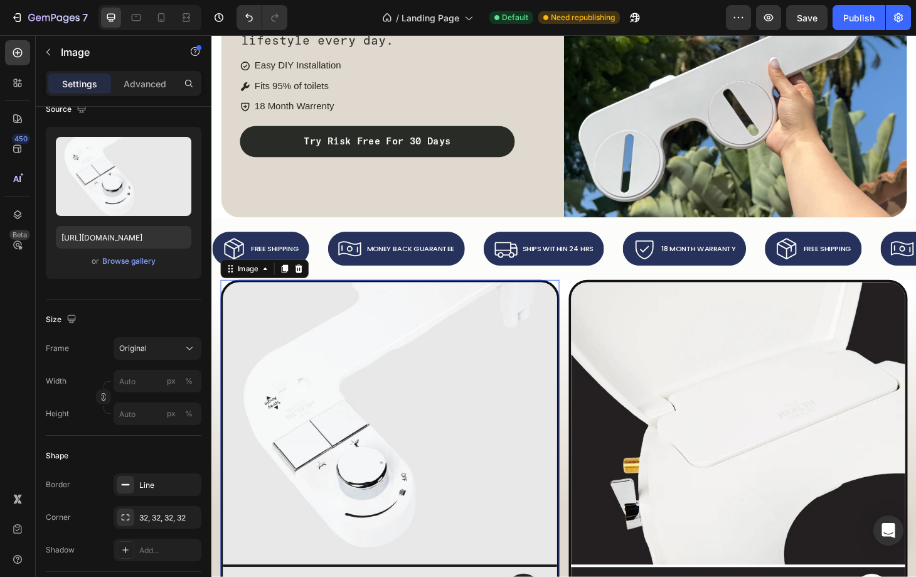
scroll to position [268, 0]
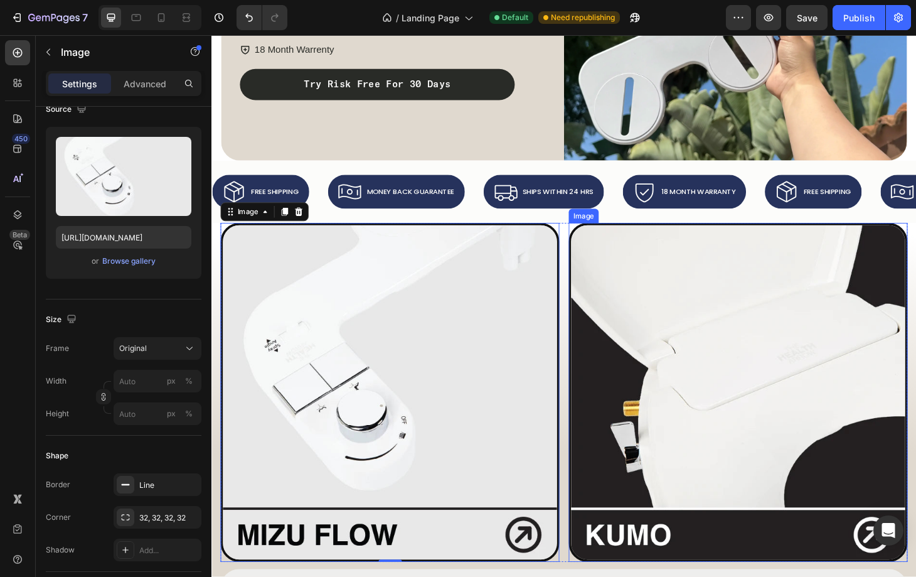
click at [601, 236] on img at bounding box center [774, 417] width 362 height 362
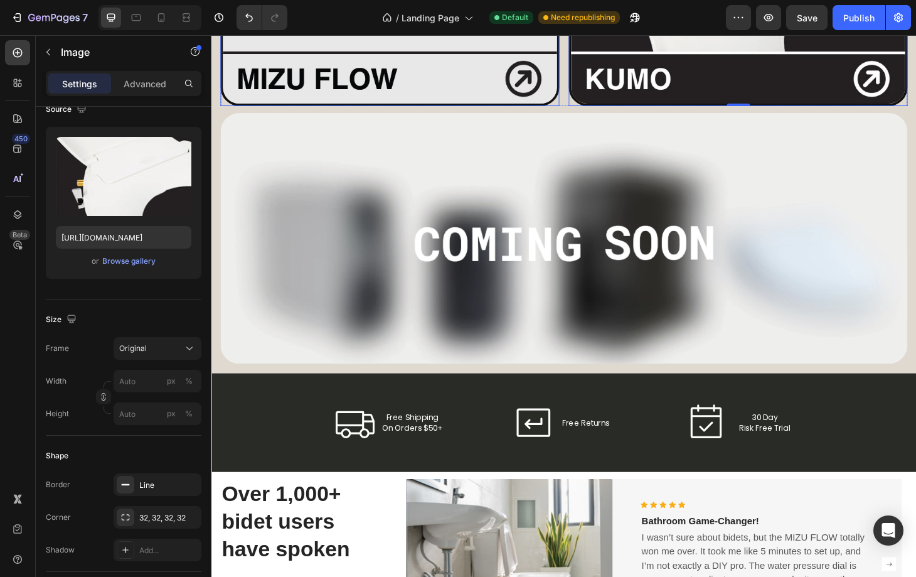
scroll to position [933, 0]
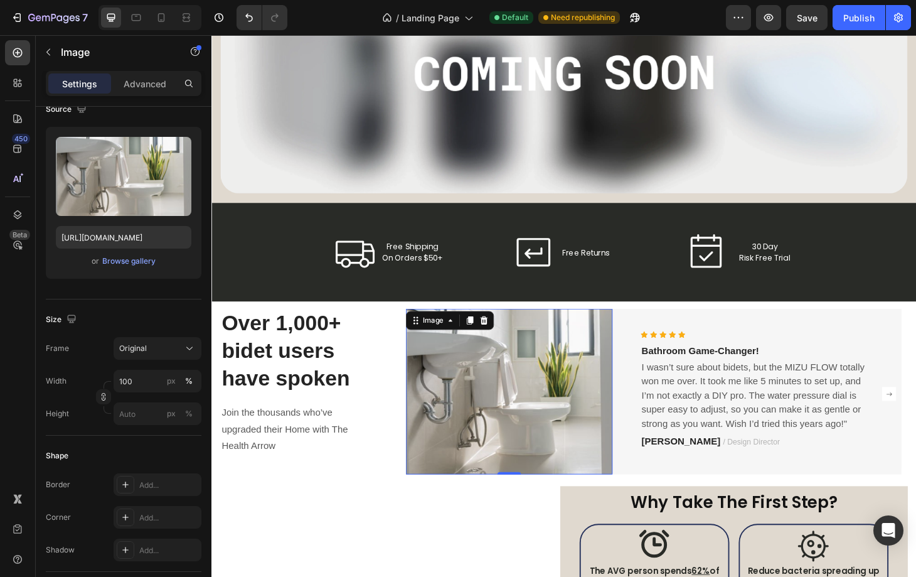
click at [516, 439] on img at bounding box center [529, 416] width 221 height 176
